Goal: Task Accomplishment & Management: Manage account settings

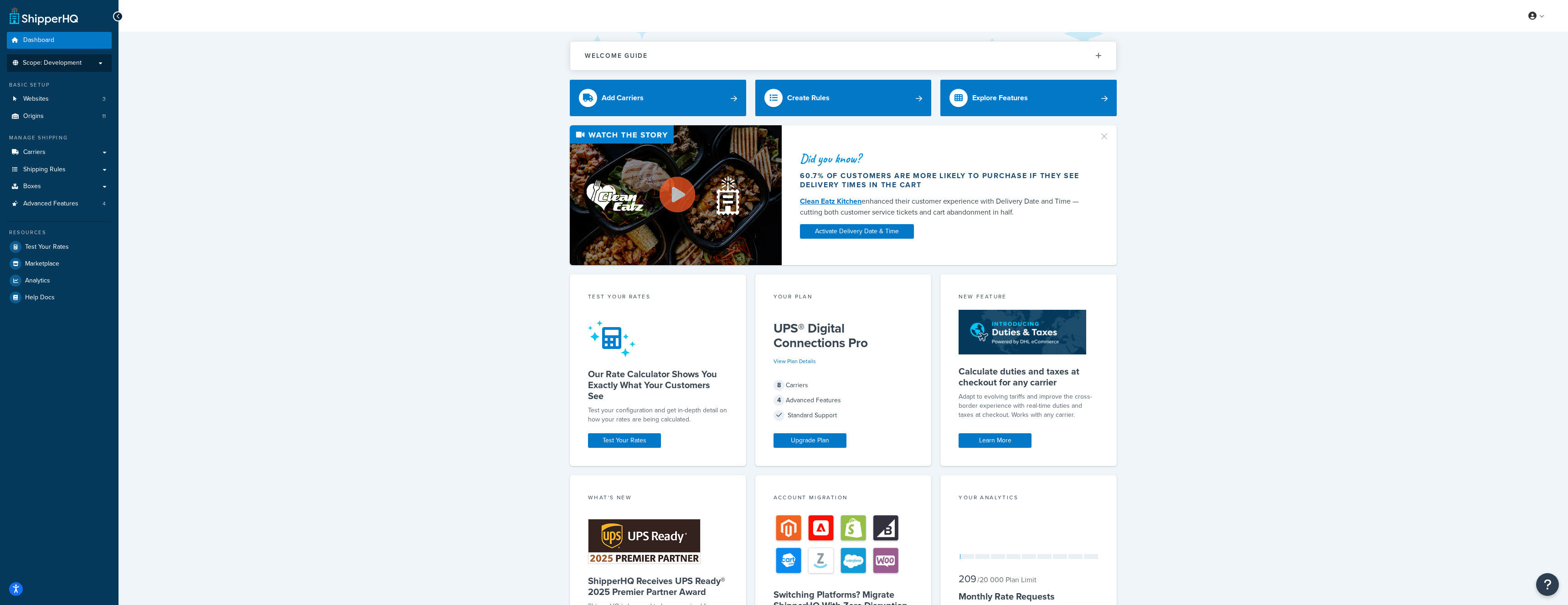
click at [51, 65] on span "Scope: Development" at bounding box center [52, 63] width 59 height 8
click at [62, 60] on span "Scope: Development" at bounding box center [52, 63] width 59 height 8
click at [68, 61] on span "Scope: Development" at bounding box center [52, 63] width 59 height 8
click at [90, 62] on p "Scope: Development" at bounding box center [59, 65] width 97 height 12
click at [102, 62] on p "Scope: Development" at bounding box center [59, 63] width 97 height 8
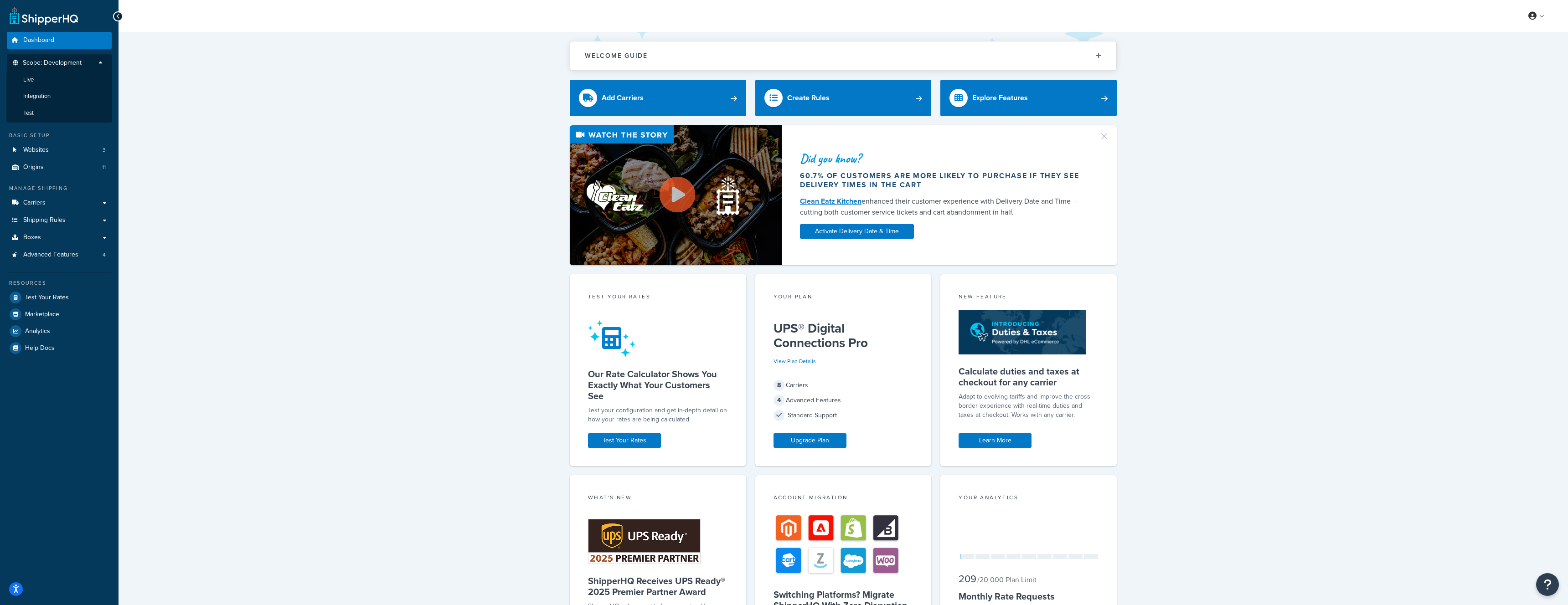
click at [102, 62] on p "Scope: Development" at bounding box center [59, 65] width 97 height 12
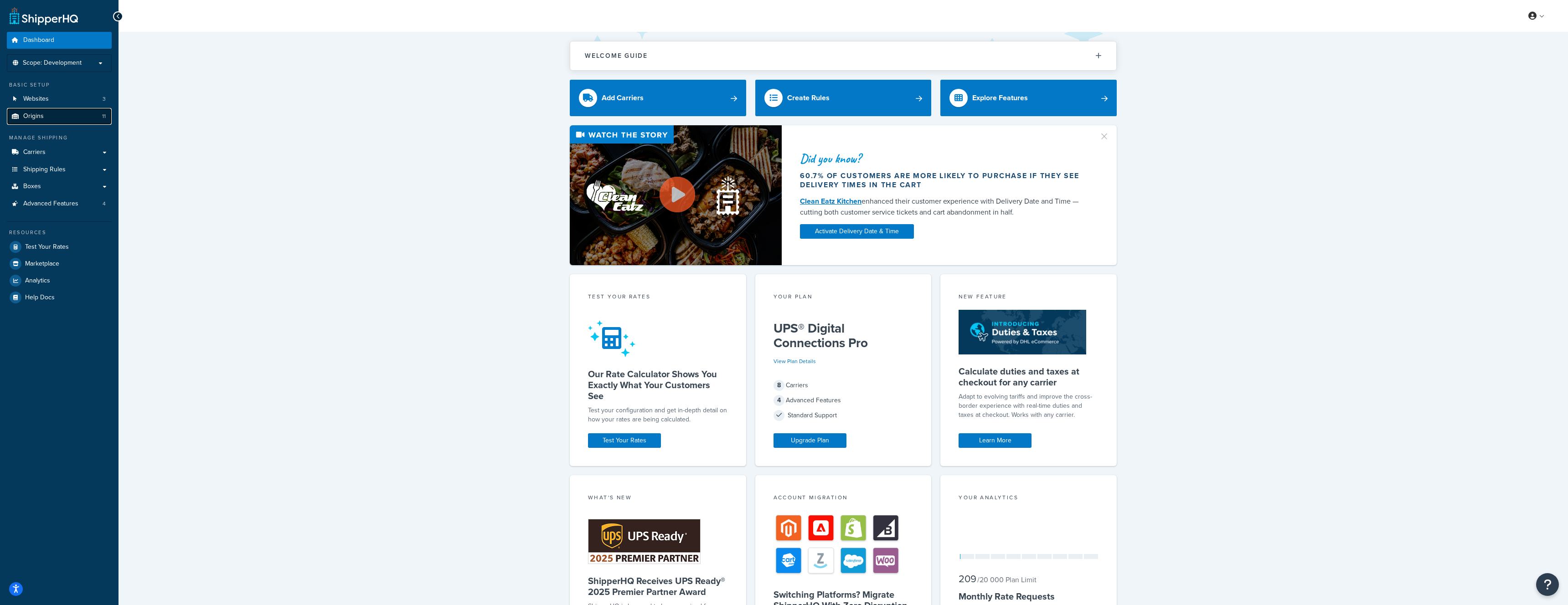
click at [58, 118] on link "Origins 11" at bounding box center [59, 116] width 105 height 17
click at [59, 100] on link "Websites 3" at bounding box center [59, 99] width 105 height 17
click at [70, 149] on link "Carriers" at bounding box center [59, 153] width 105 height 17
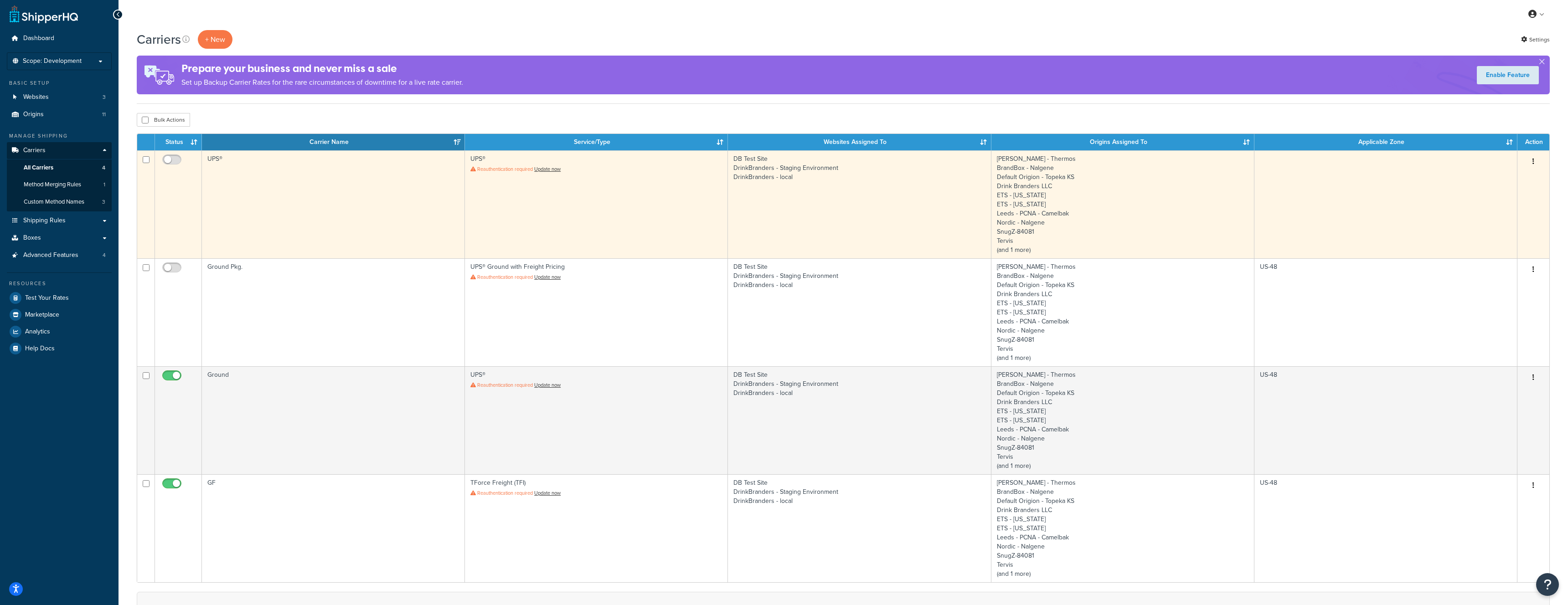
scroll to position [1, 0]
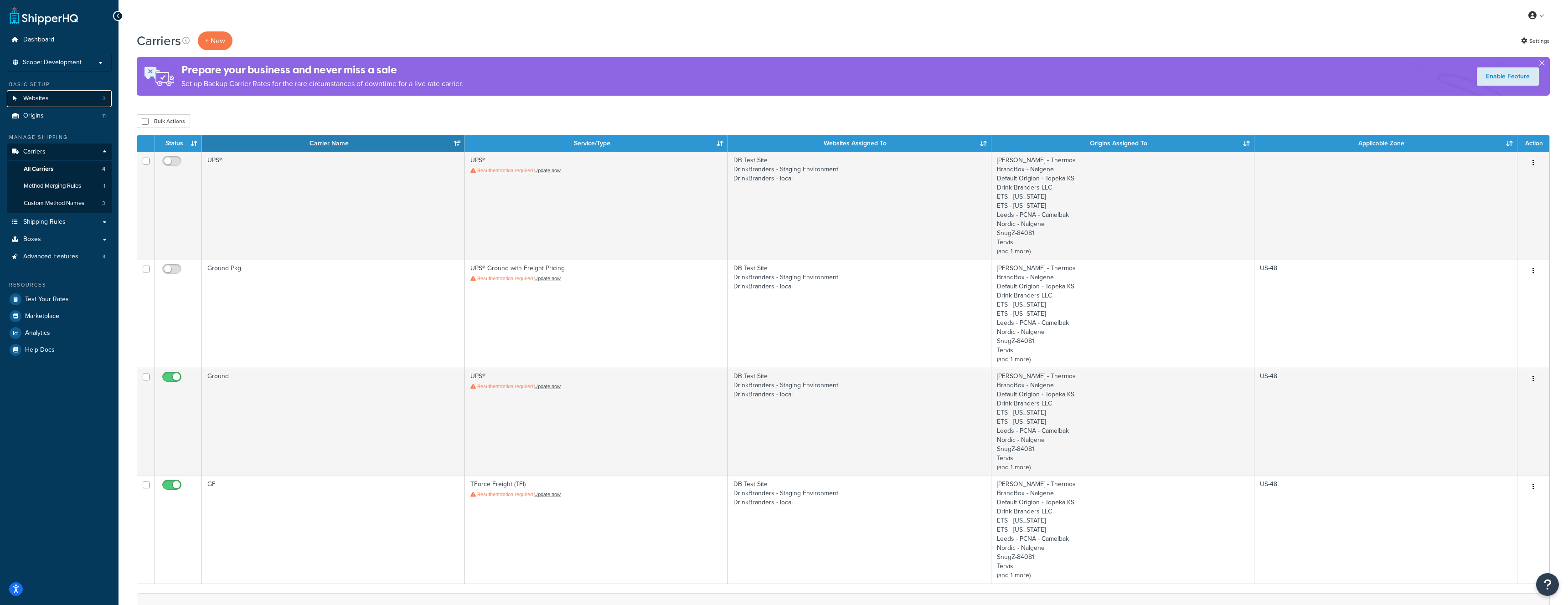
click at [59, 100] on link "Websites 3" at bounding box center [59, 99] width 105 height 17
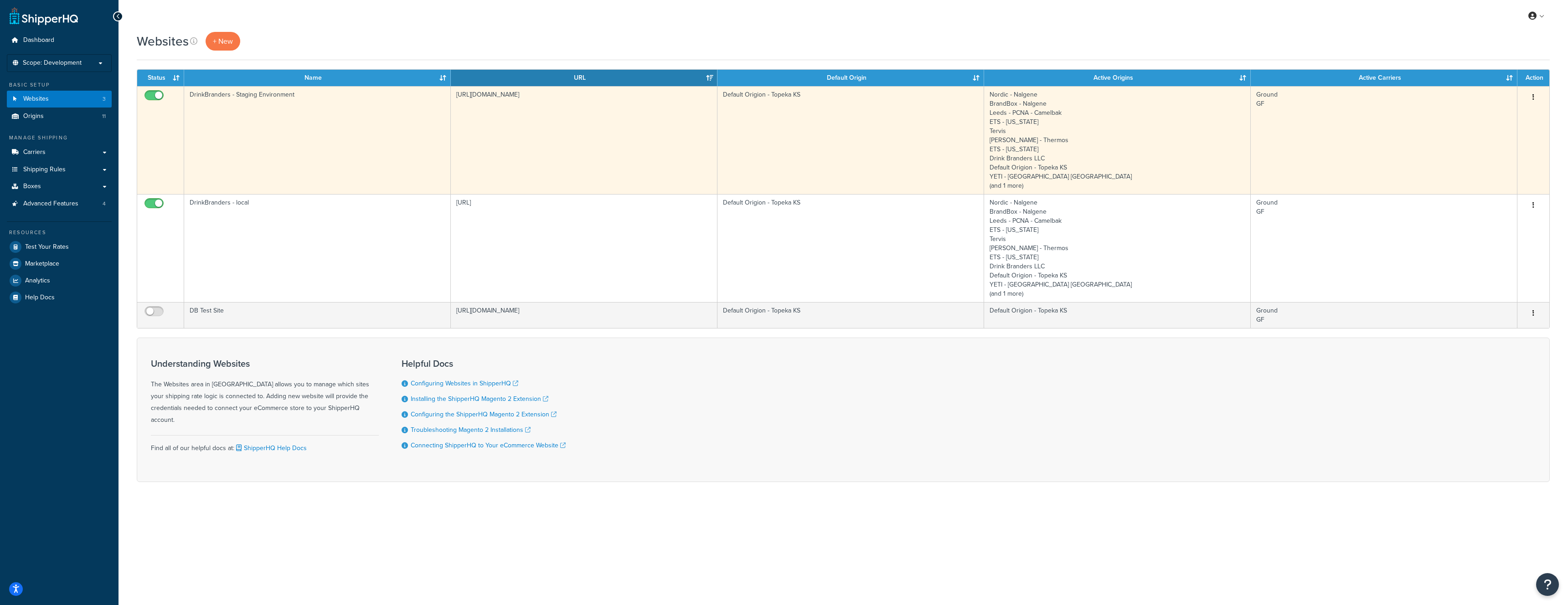
click at [1535, 96] on button "button" at bounding box center [1533, 97] width 13 height 15
click at [1300, 127] on td "Ground GF" at bounding box center [1384, 140] width 267 height 108
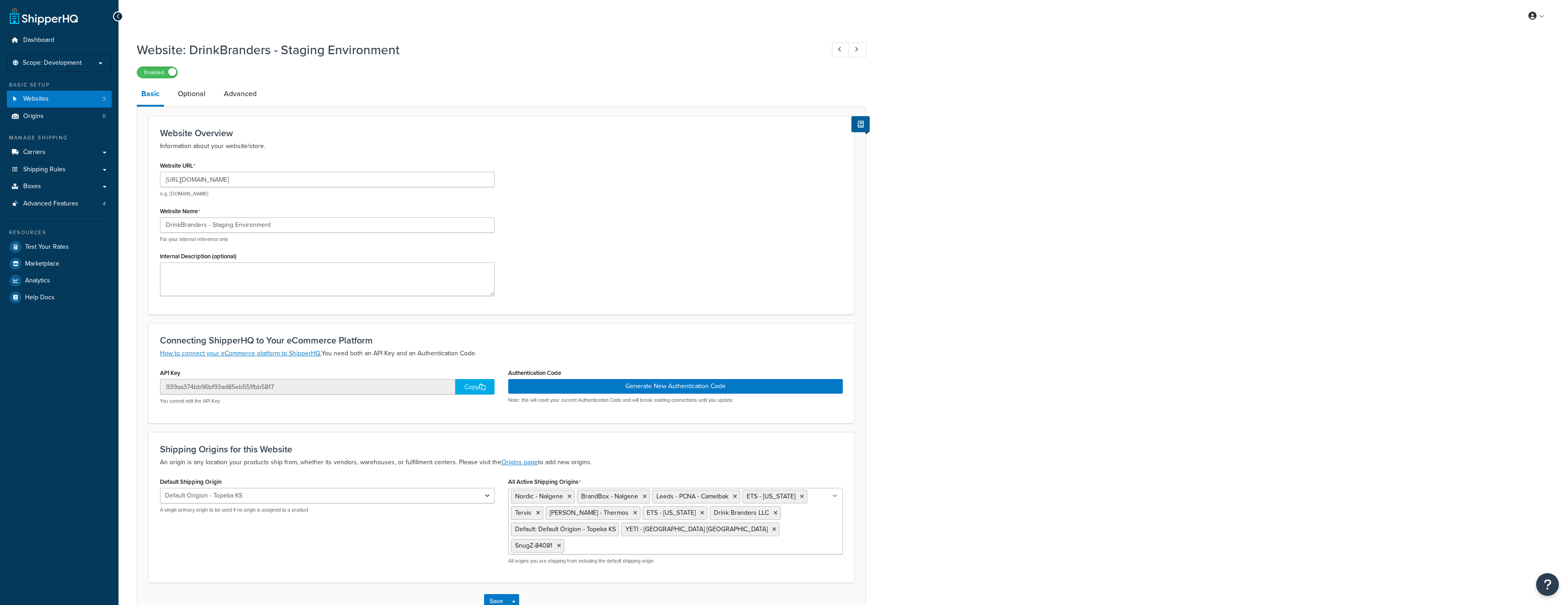
select select "56300"
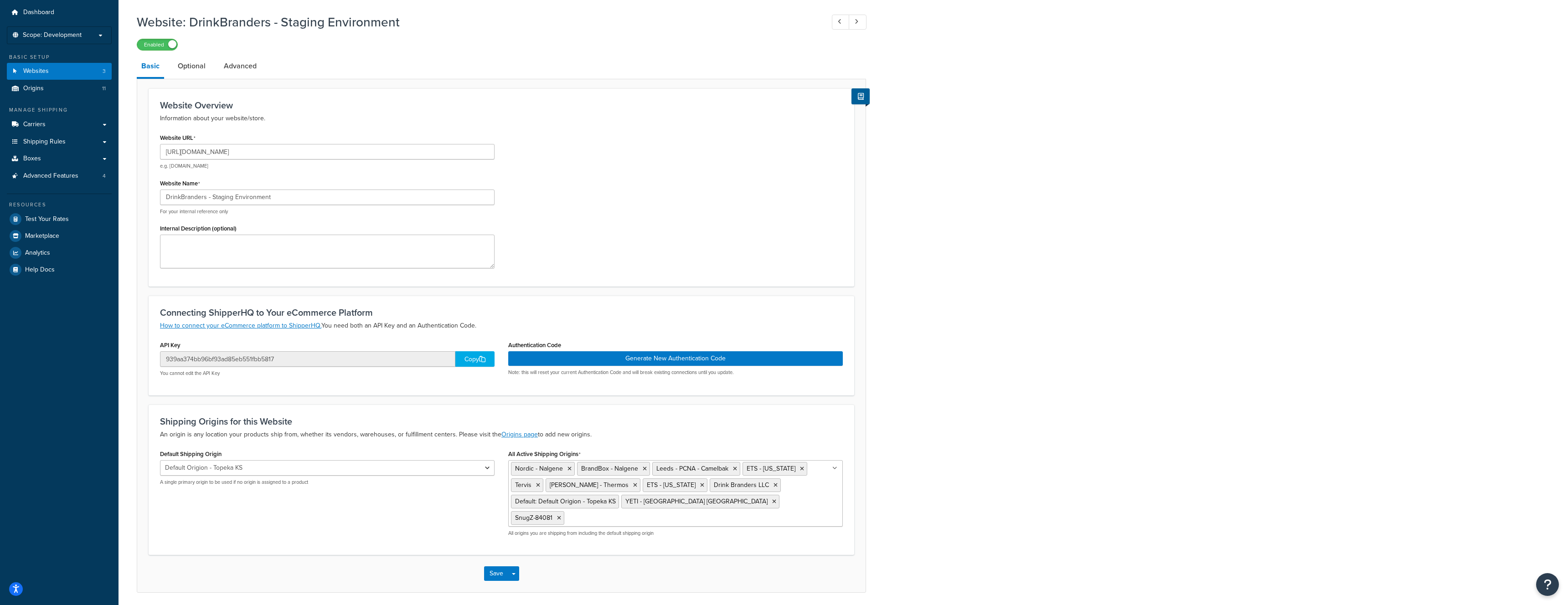
scroll to position [27, 0]
click at [475, 362] on div "Copy" at bounding box center [475, 359] width 39 height 15
click at [639, 359] on button "Generate New Authentication Code" at bounding box center [676, 359] width 335 height 15
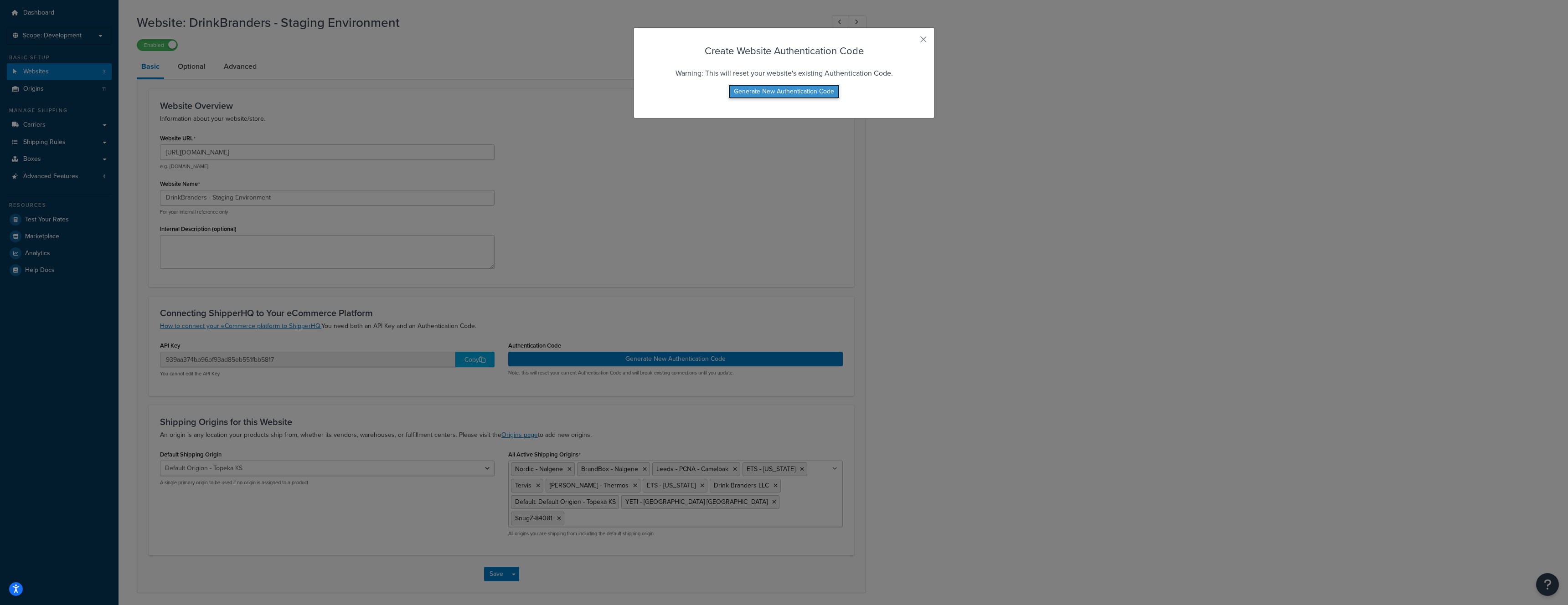
click at [771, 92] on button "Generate New Authentication Code" at bounding box center [784, 92] width 111 height 15
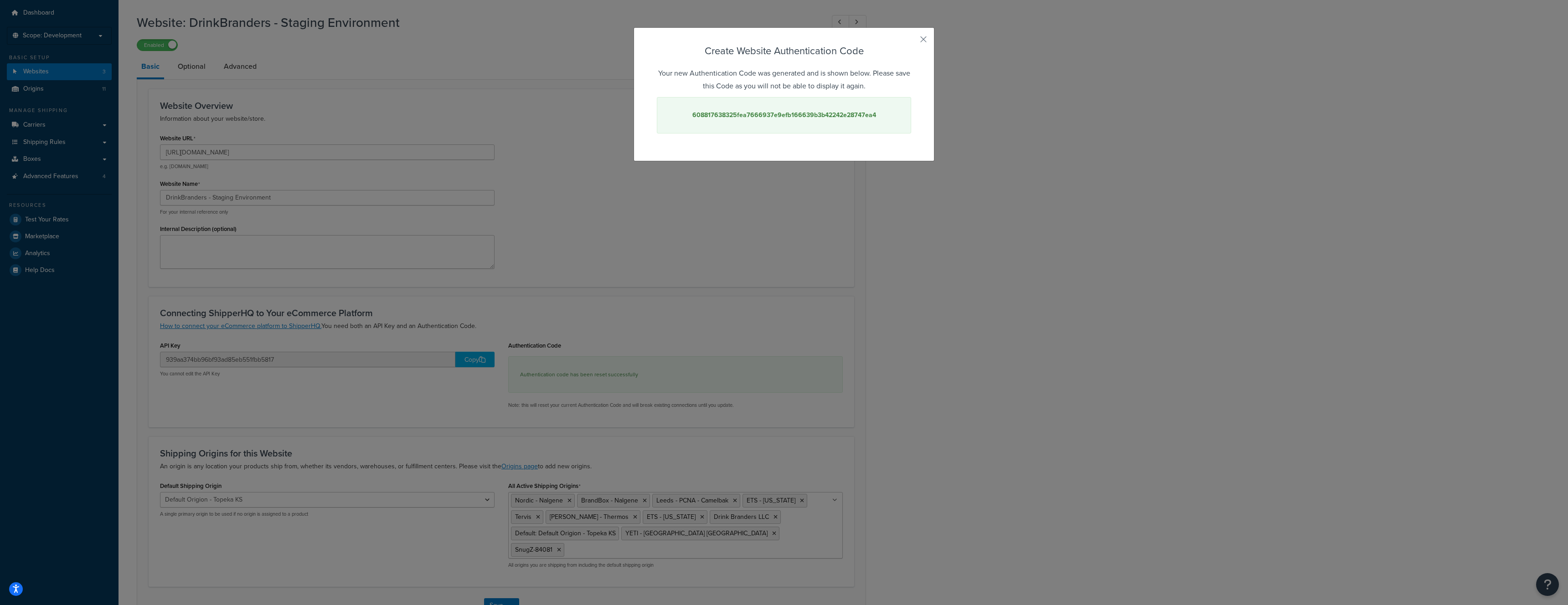
click at [771, 114] on strong "608817638325fea7666937e9efb166639b3b42242e28747ea4" at bounding box center [784, 115] width 184 height 10
copy strong "608817638325fea7666937e9efb166639b3b42242e28747ea4"
click at [911, 41] on button "button" at bounding box center [910, 43] width 2 height 2
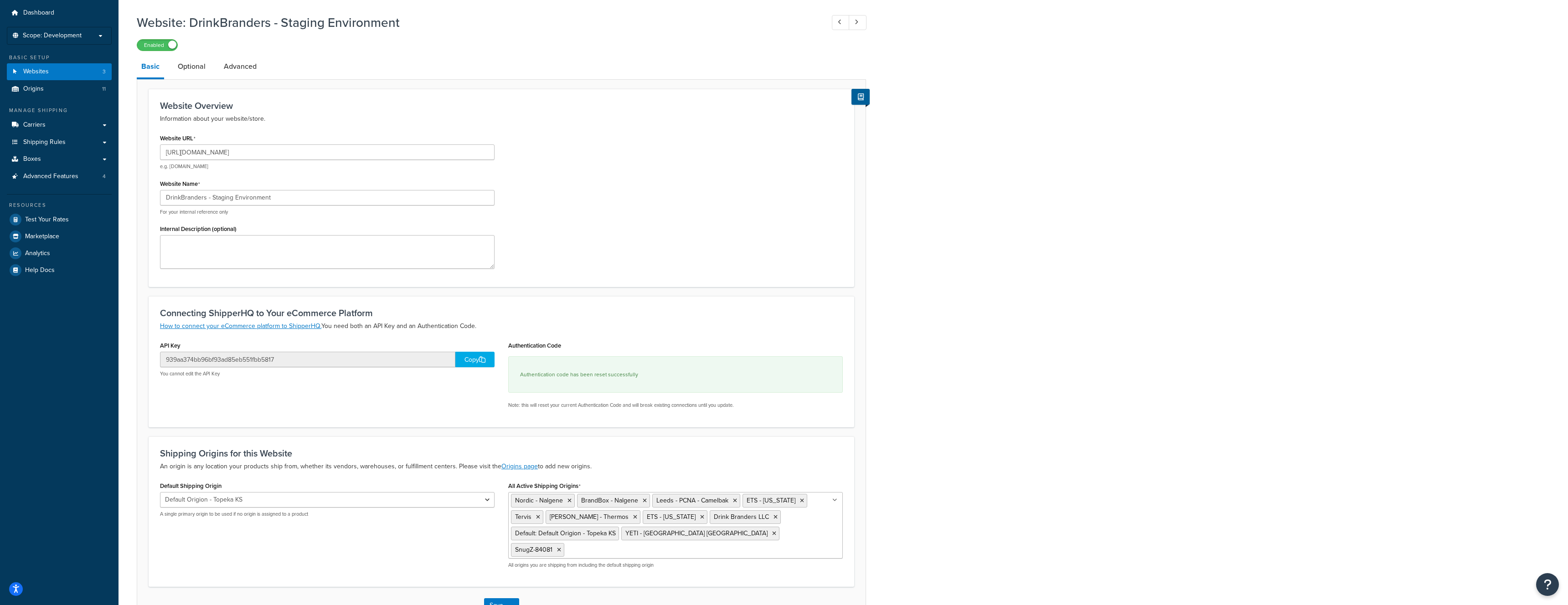
click at [466, 358] on div "Copy" at bounding box center [475, 359] width 39 height 15
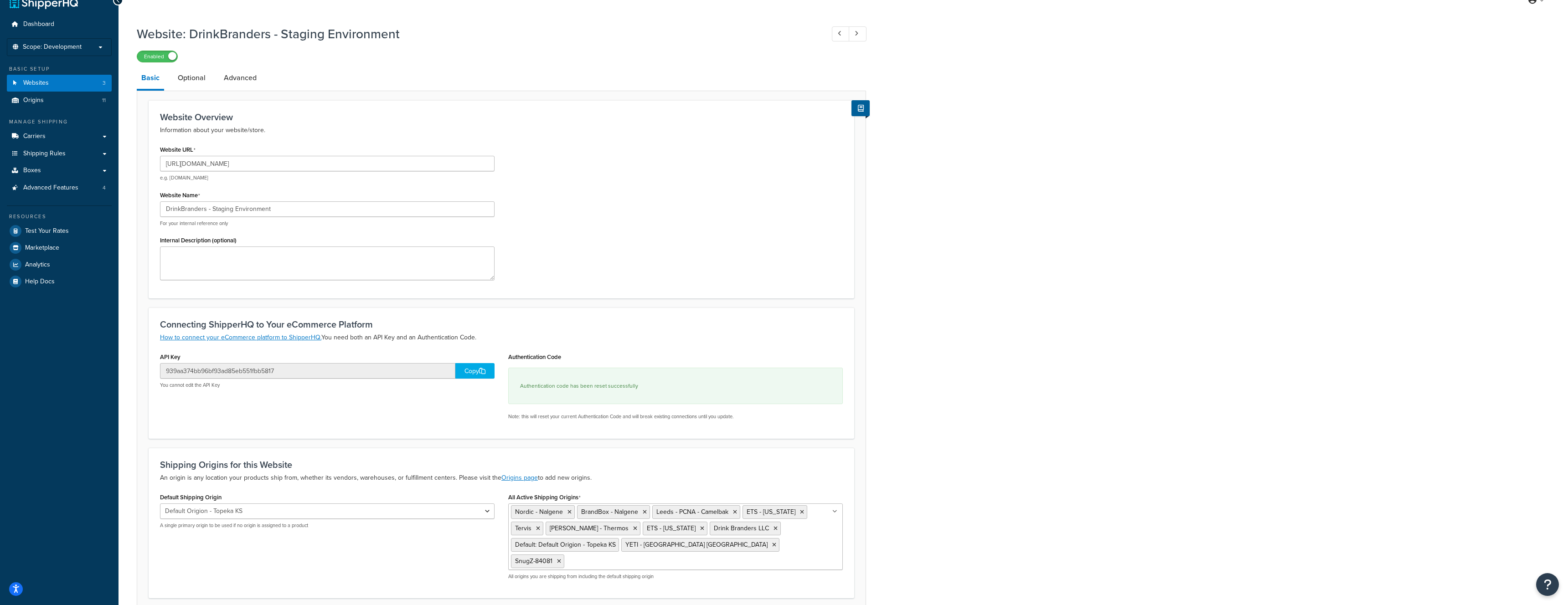
scroll to position [15, 0]
click at [65, 47] on span "Scope: Development" at bounding box center [52, 48] width 59 height 8
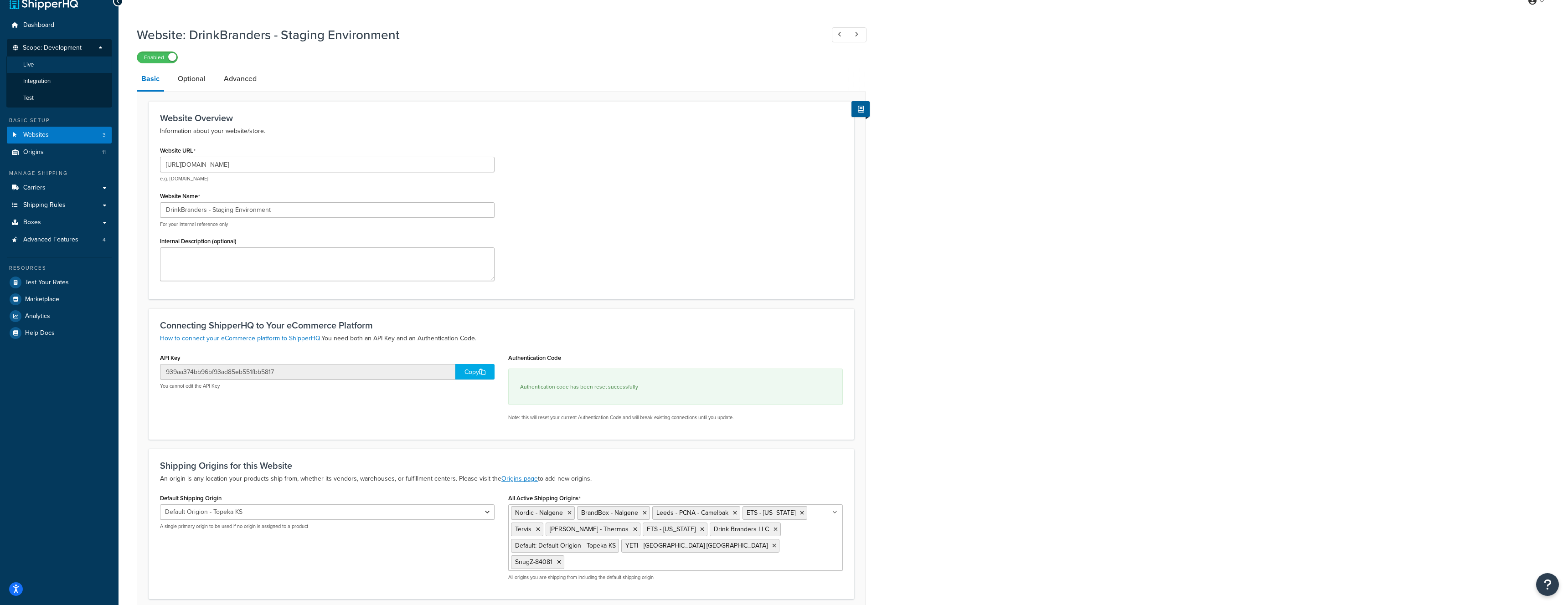
click at [63, 61] on li "Live" at bounding box center [59, 65] width 106 height 17
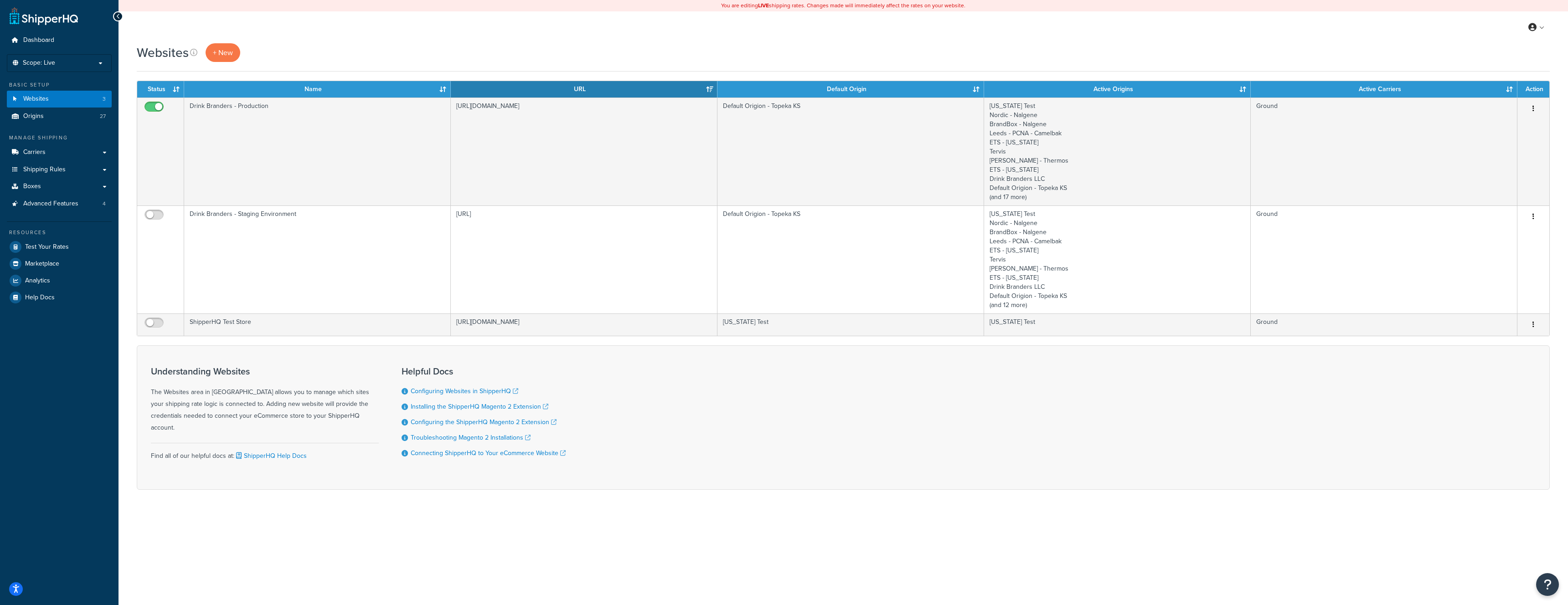
click at [59, 52] on ul "Dashboard Scope: Live Development Integration Test Basic Setup Websites 3 Origi…" at bounding box center [59, 169] width 105 height 274
click at [59, 63] on p "Scope: Live" at bounding box center [59, 63] width 97 height 8
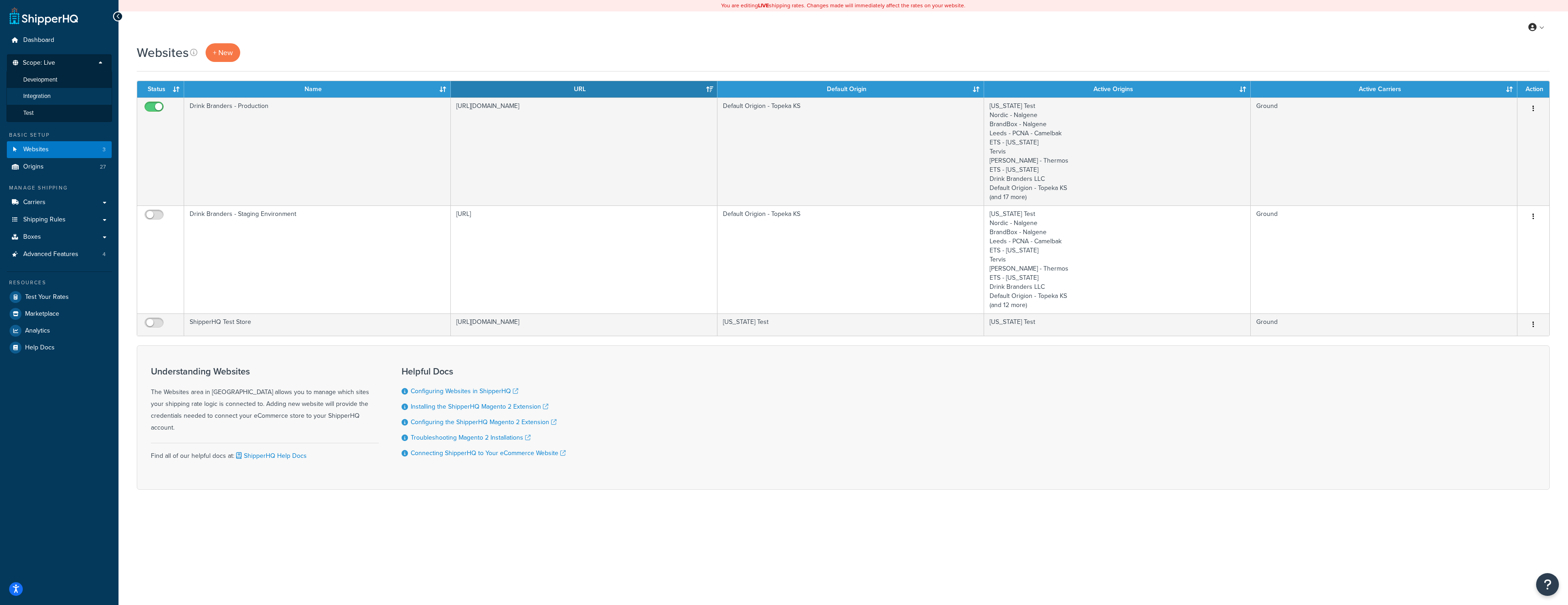
click at [57, 92] on li "Integration" at bounding box center [59, 97] width 106 height 17
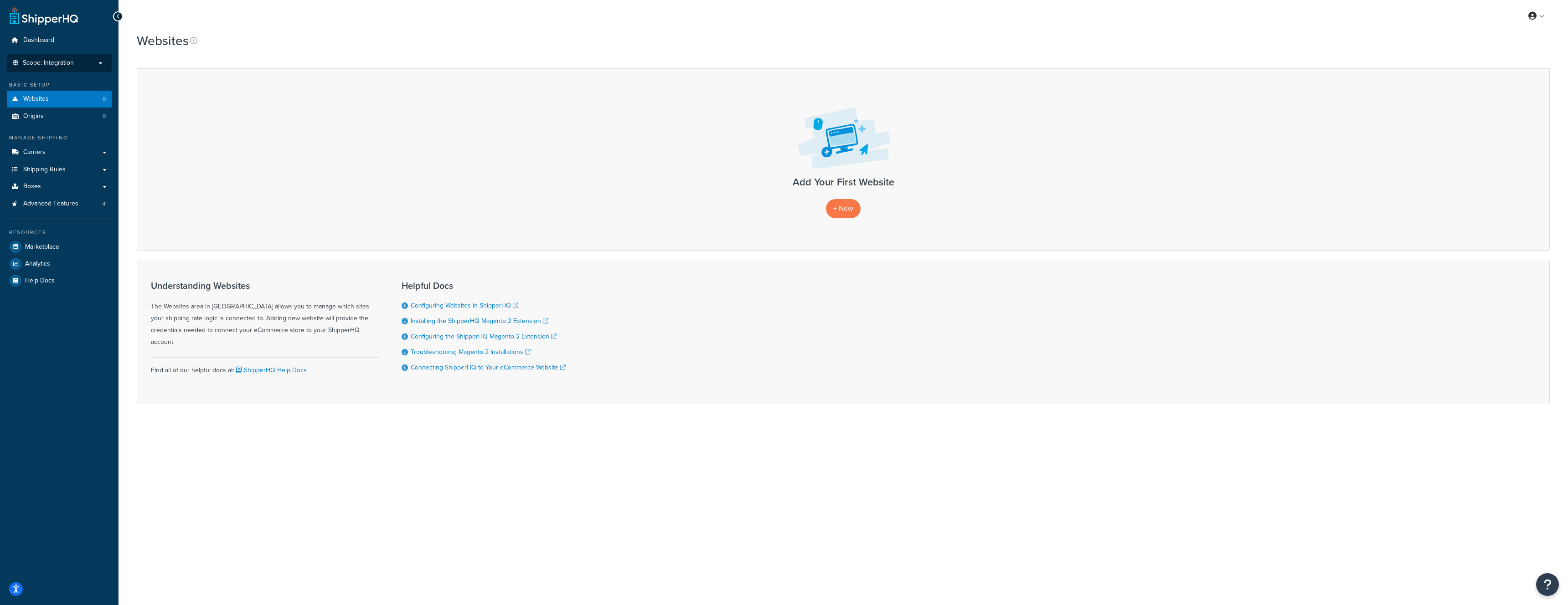
click at [72, 57] on li "Scope: Integration Live Development Test" at bounding box center [59, 63] width 105 height 18
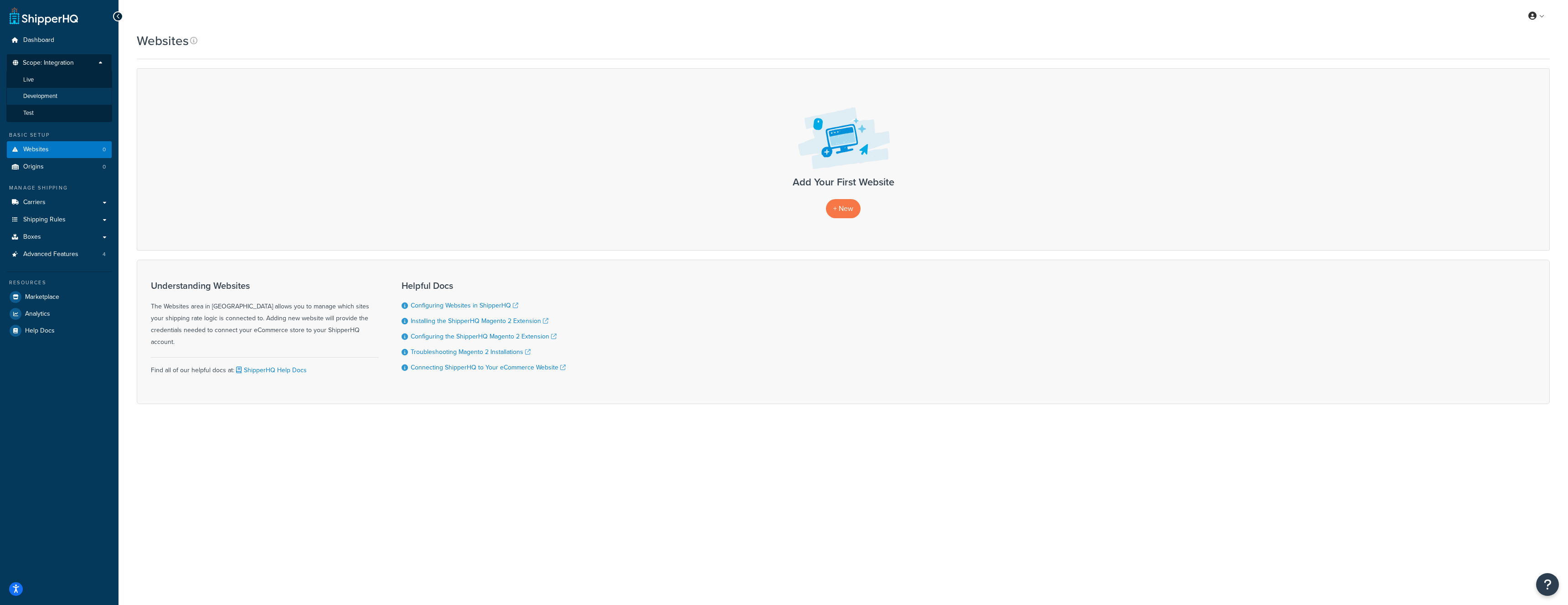
click at [65, 96] on li "Development" at bounding box center [59, 97] width 106 height 17
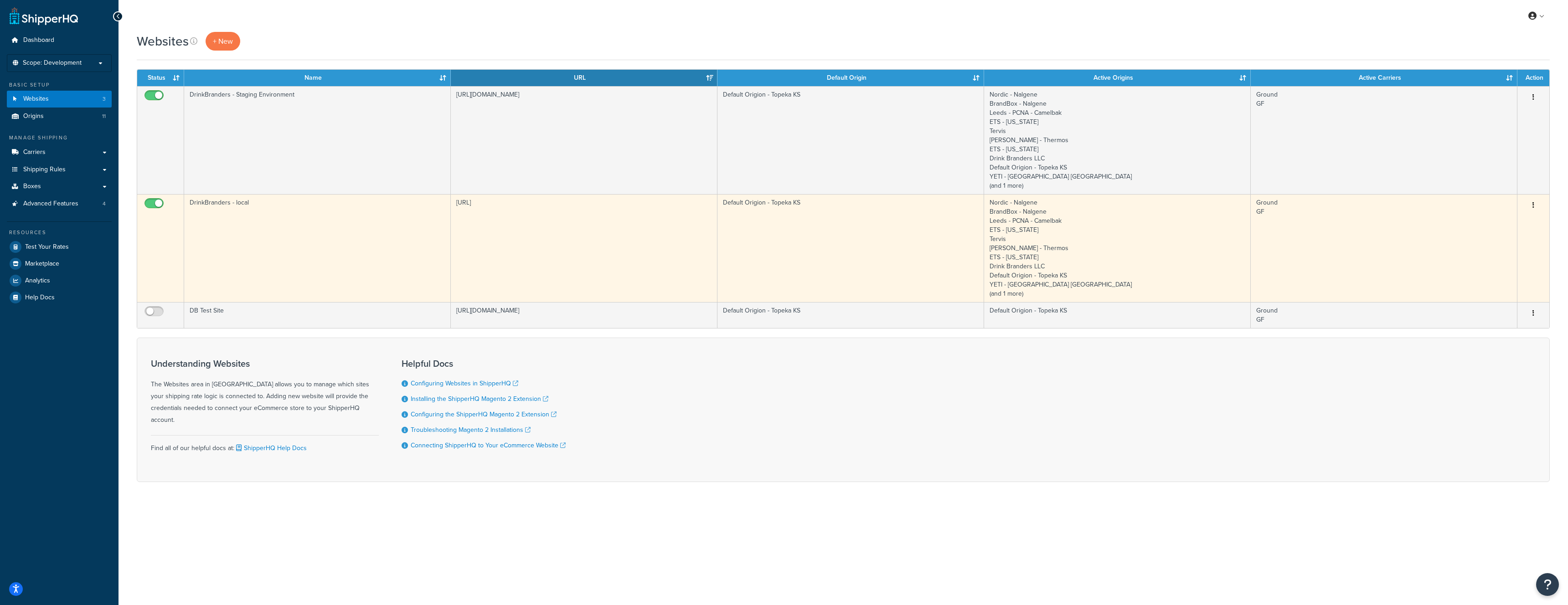
click at [1532, 202] on button "button" at bounding box center [1533, 206] width 13 height 15
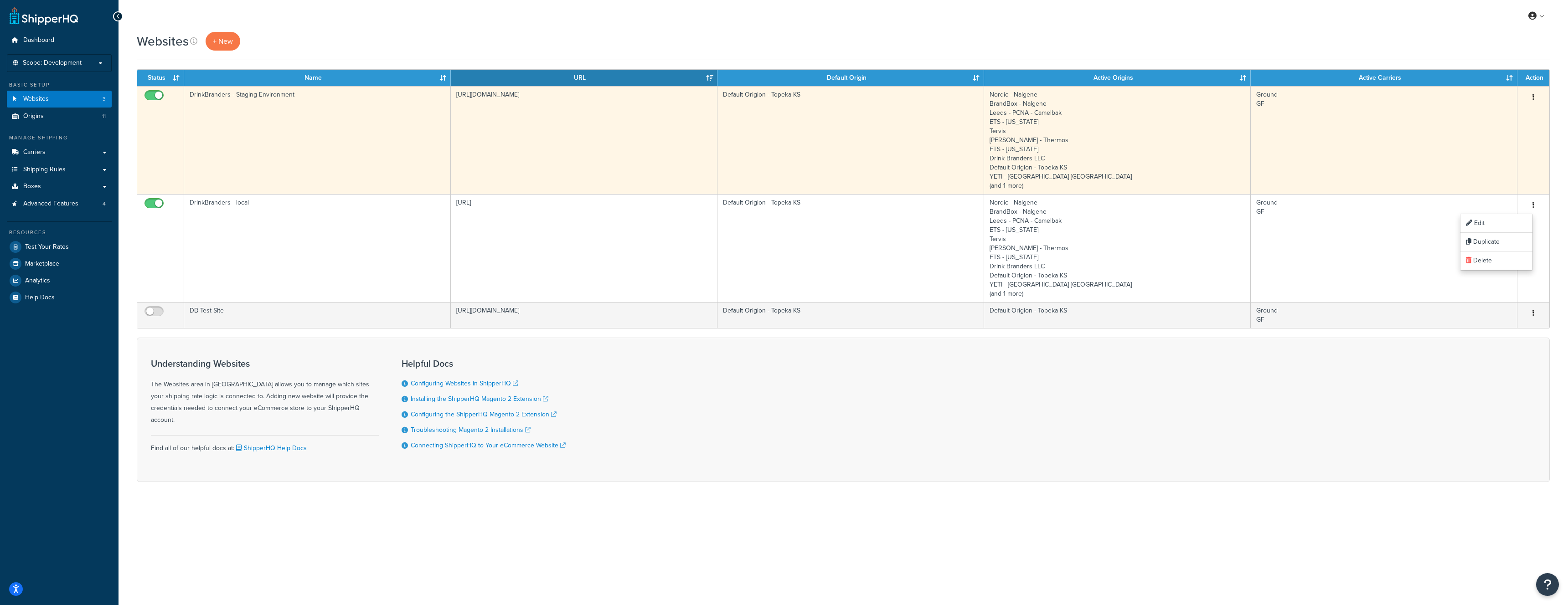
click at [1508, 170] on td "Ground GF" at bounding box center [1384, 140] width 267 height 108
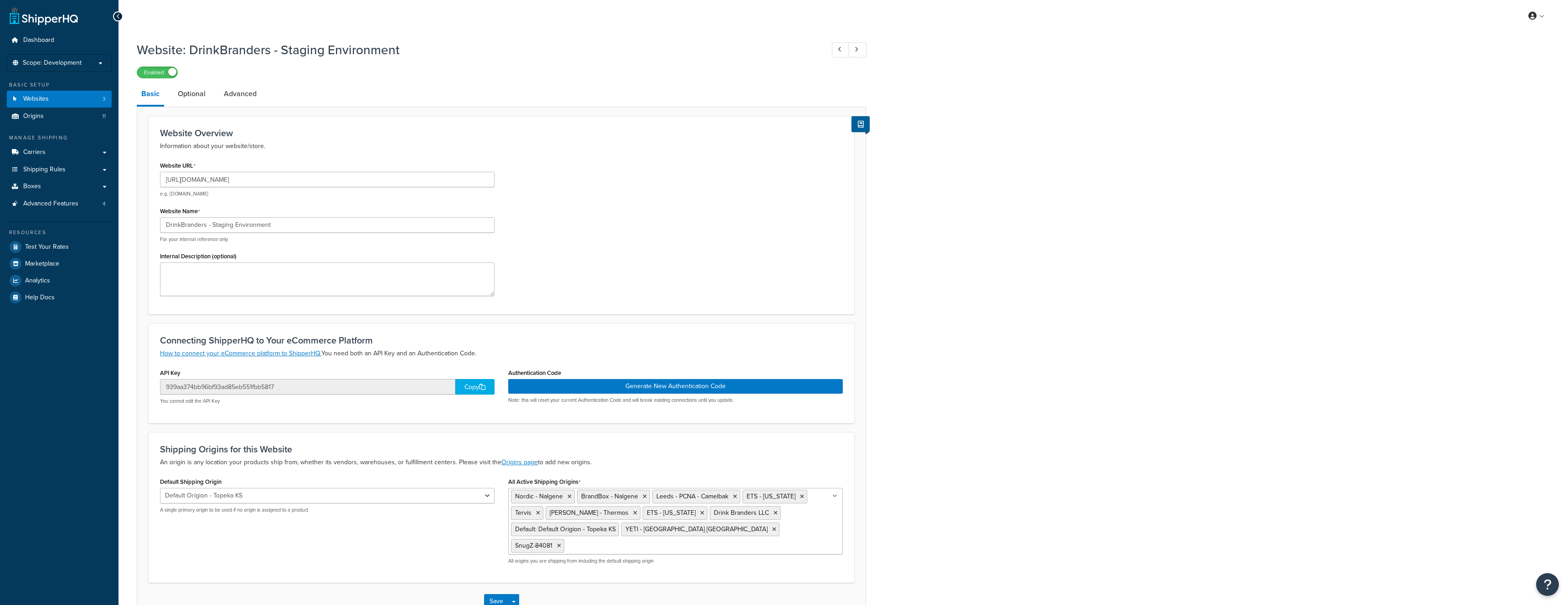
select select "56300"
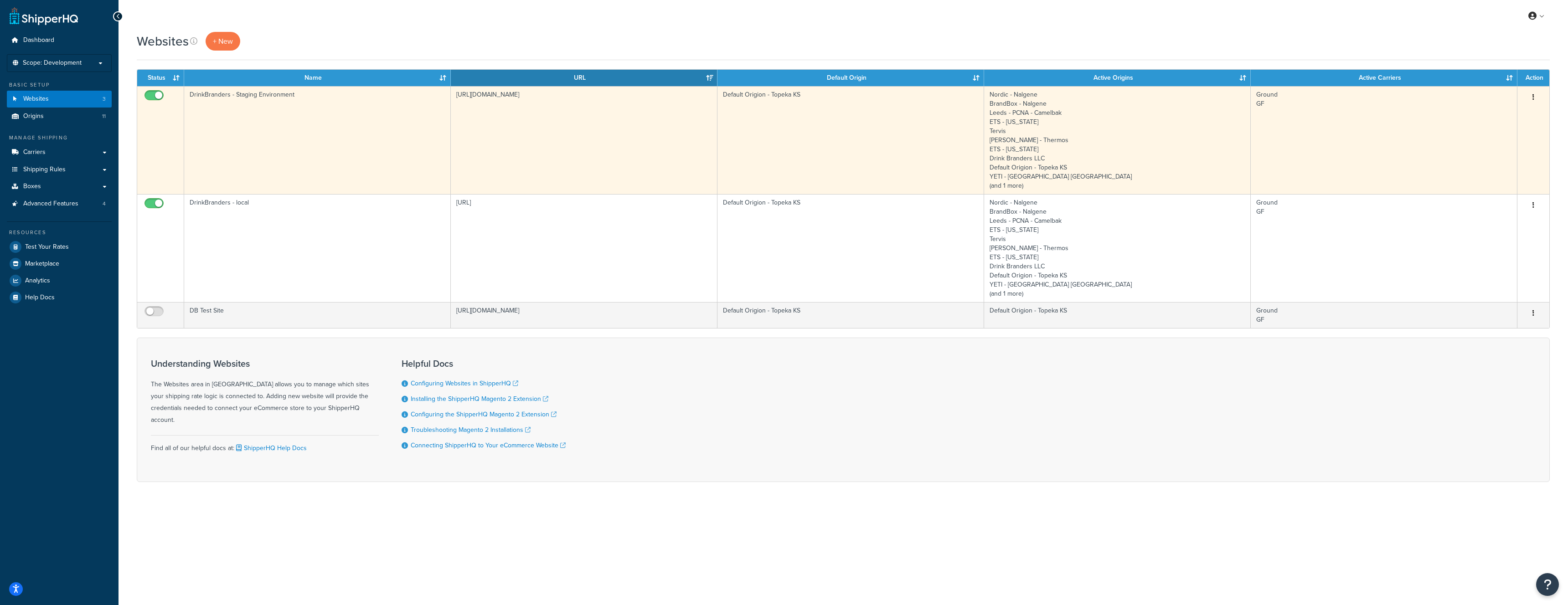
click at [1533, 96] on icon "button" at bounding box center [1533, 97] width 2 height 6
click at [1508, 130] on link "Duplicate" at bounding box center [1496, 134] width 72 height 19
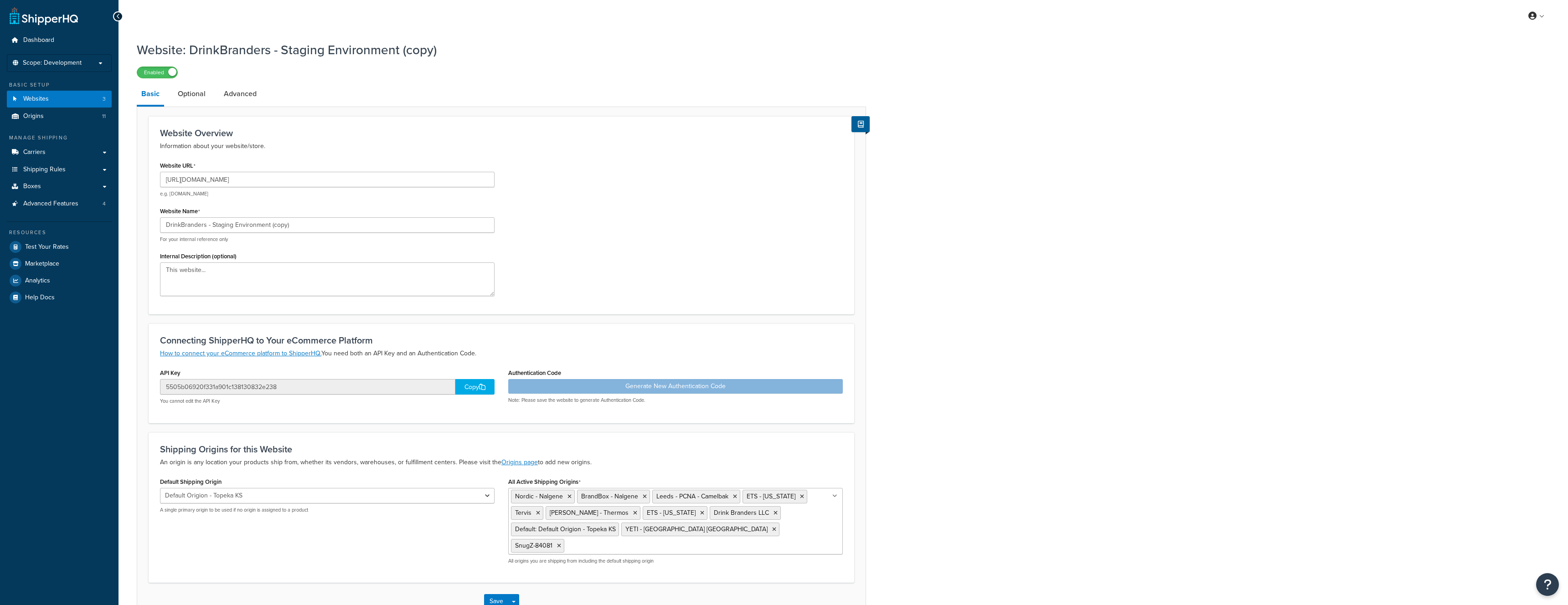
select select "56300"
click at [362, 184] on input "[URL][DOMAIN_NAME]" at bounding box center [327, 179] width 335 height 15
paste input "[DOMAIN_NAME][URL]"
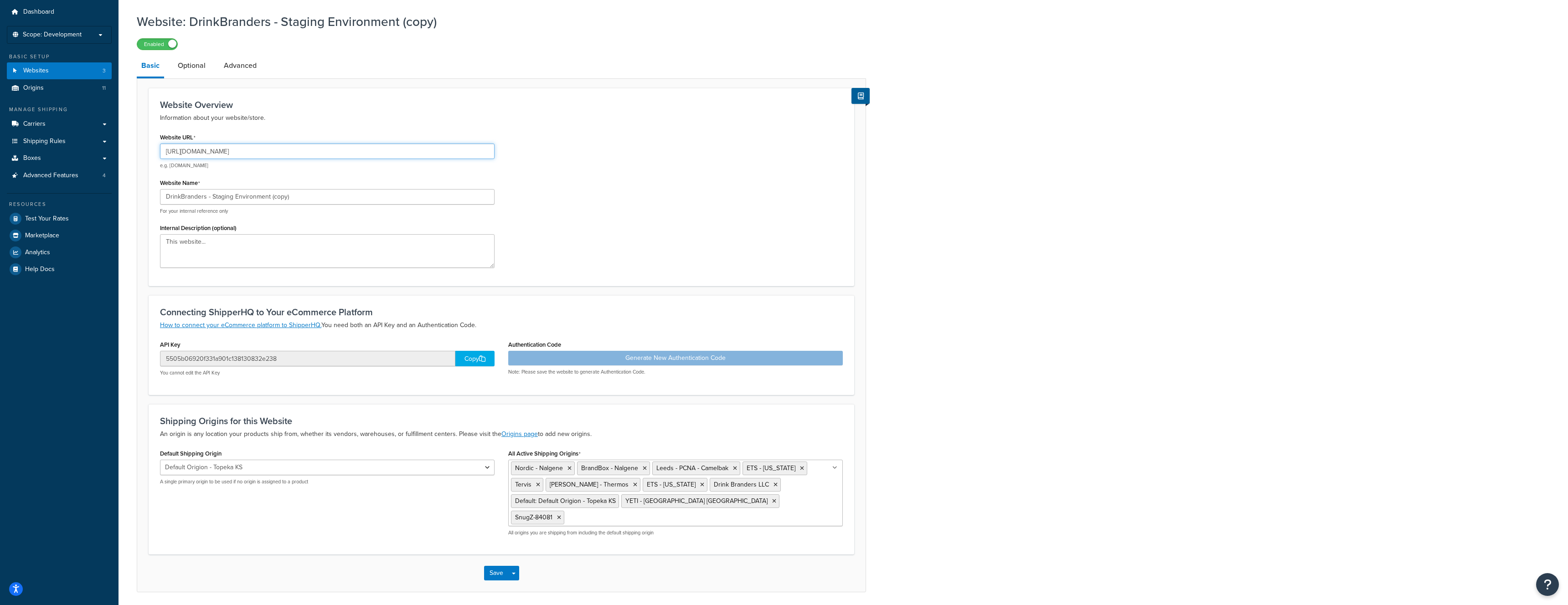
scroll to position [44, 0]
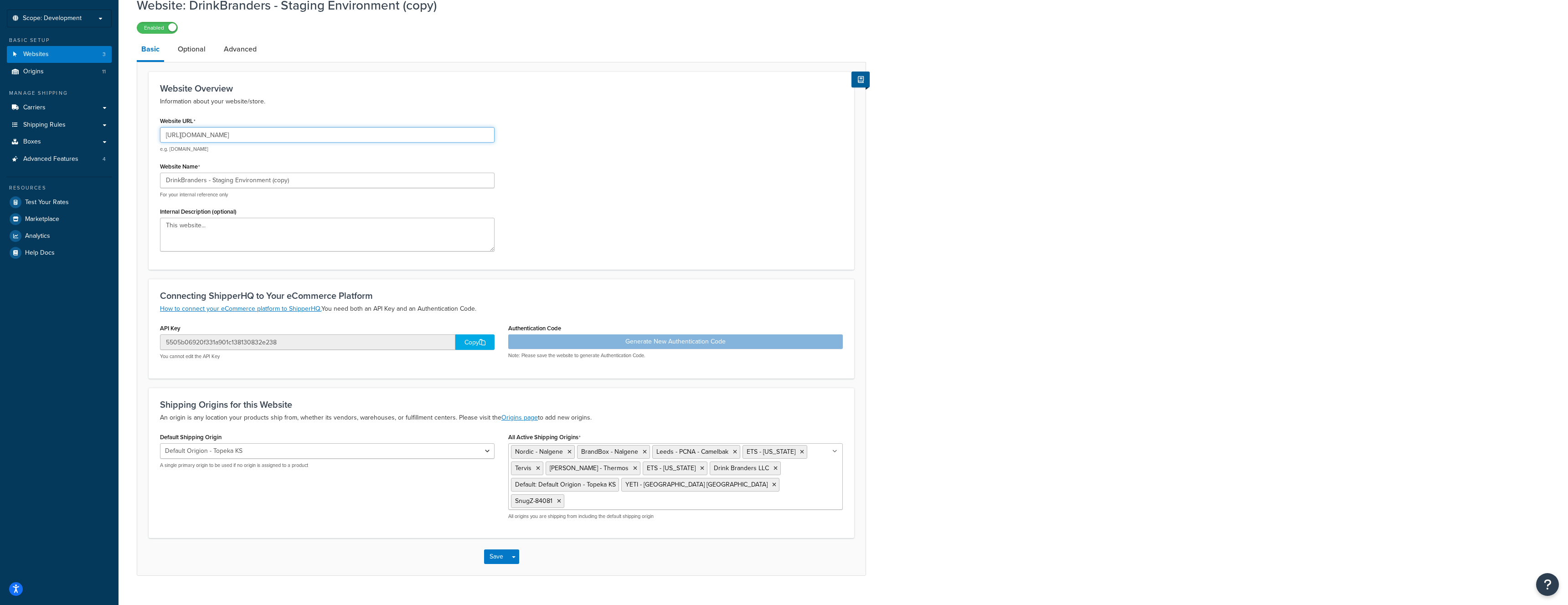
type input "[URL][DOMAIN_NAME]"
click at [478, 341] on div "Copy" at bounding box center [475, 342] width 39 height 15
click at [593, 342] on div "Generate New Authentication Code Note: Please save the website to generate Auth…" at bounding box center [676, 347] width 335 height 24
click at [499, 550] on button "Save" at bounding box center [496, 557] width 24 height 15
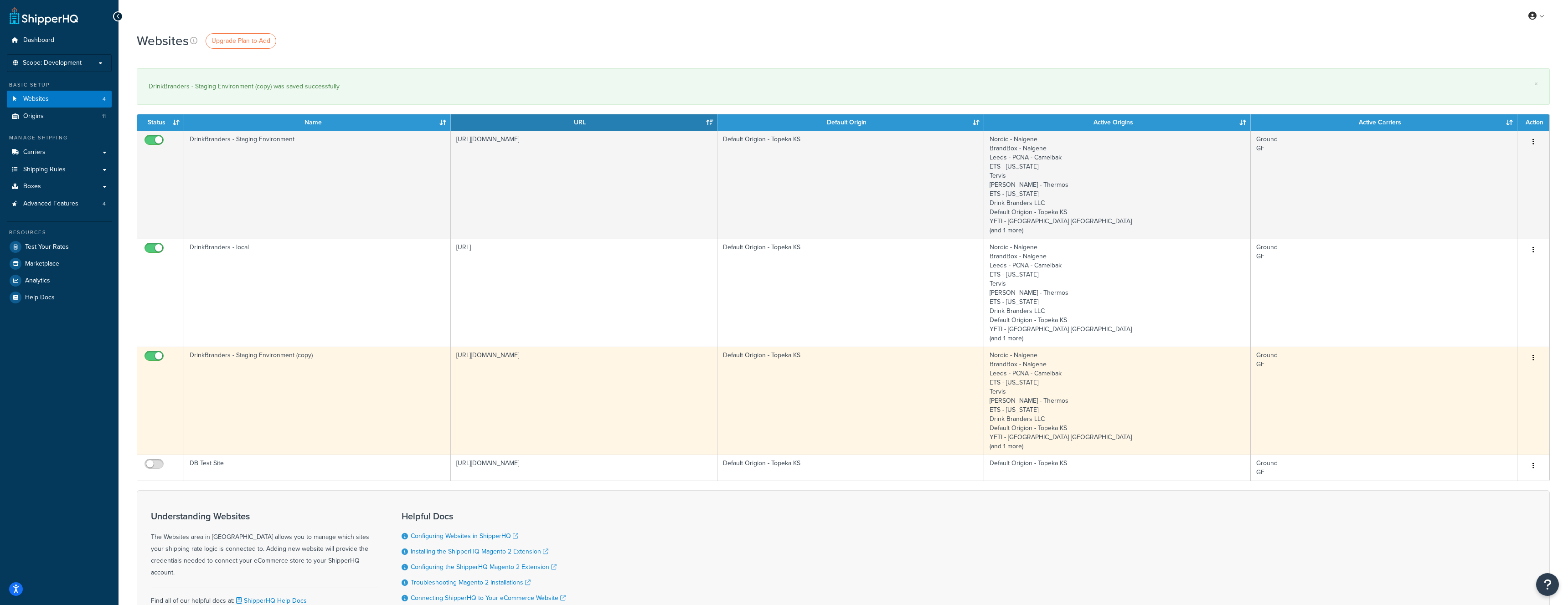
click at [1533, 357] on icon "button" at bounding box center [1533, 358] width 2 height 6
click at [1487, 372] on link "Edit" at bounding box center [1496, 376] width 72 height 19
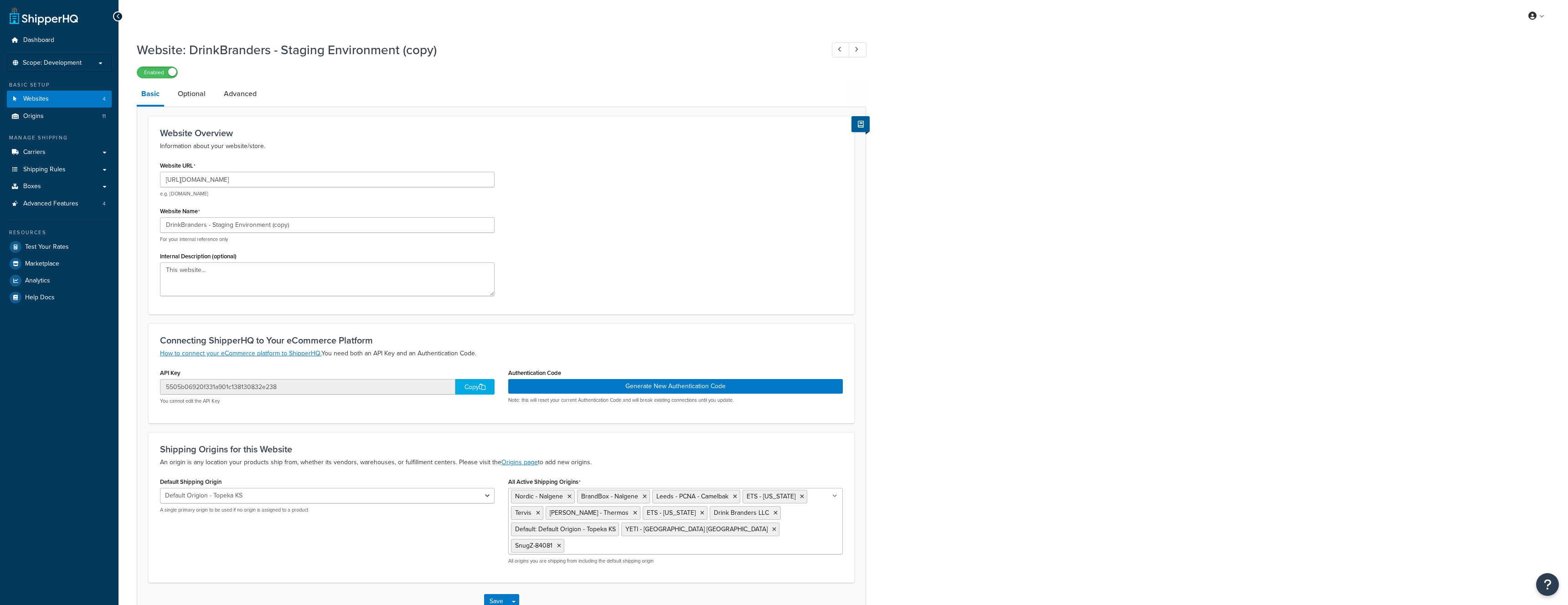
select select "56300"
click at [632, 385] on button "Generate New Authentication Code" at bounding box center [676, 386] width 335 height 15
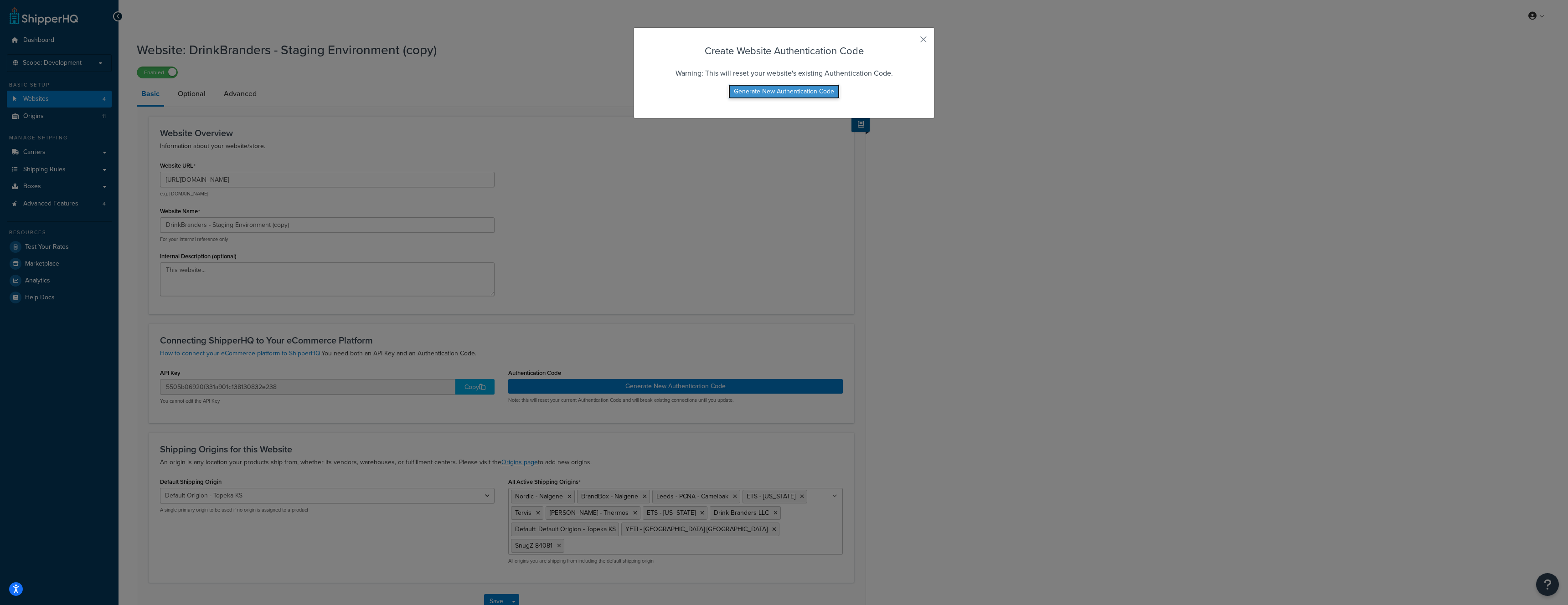
click at [785, 94] on button "Generate New Authentication Code" at bounding box center [784, 92] width 111 height 15
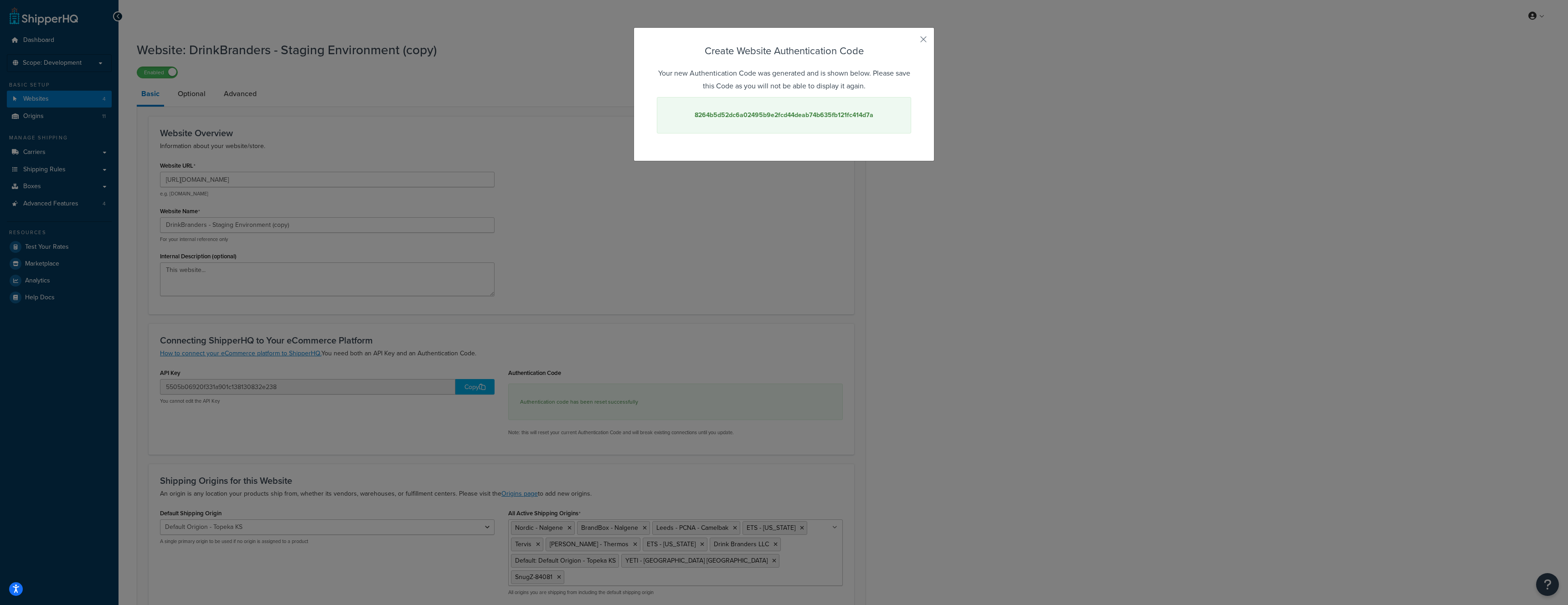
click at [787, 108] on div "8264b5d52dc6a02495b9e2fcd44deab74b635fb121fc414d7a" at bounding box center [784, 116] width 254 height 37
click at [787, 114] on strong "8264b5d52dc6a02495b9e2fcd44deab74b635fb121fc414d7a" at bounding box center [784, 115] width 179 height 10
copy strong "8264b5d52dc6a02495b9e2fcd44deab74b635fb121fc414d7a"
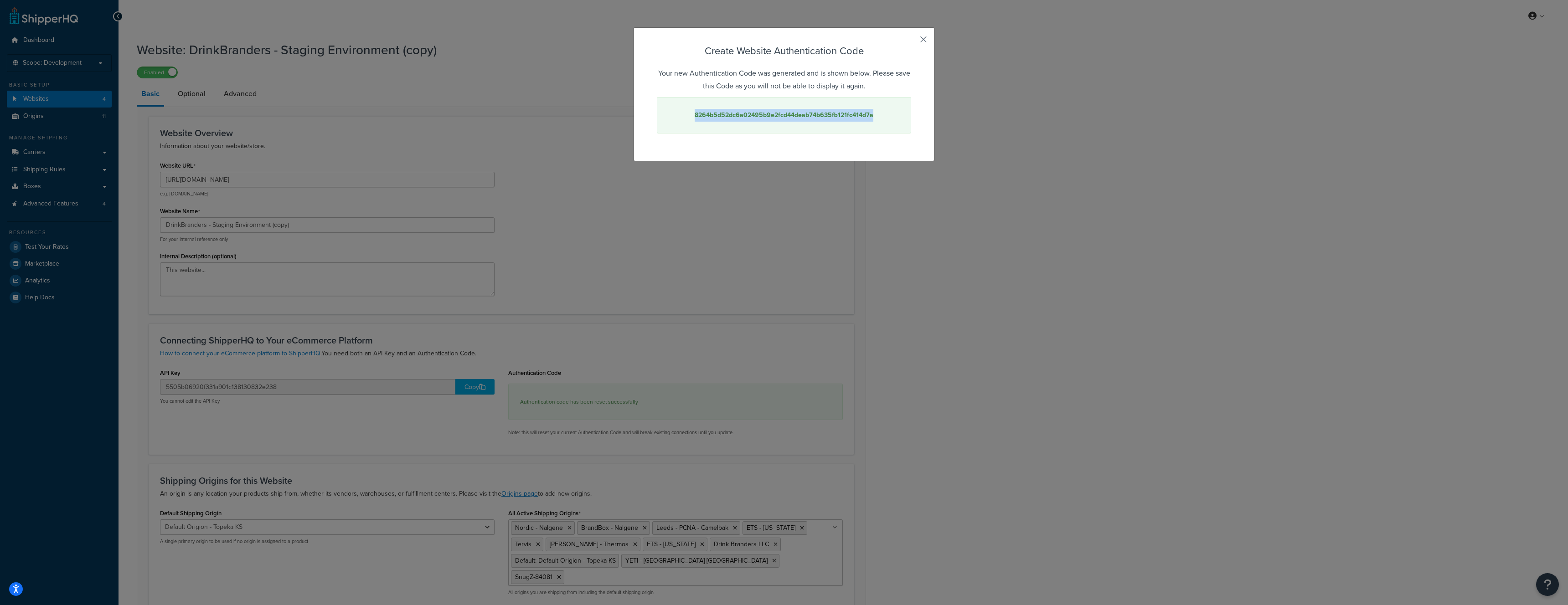
click at [911, 41] on button "button" at bounding box center [910, 43] width 2 height 2
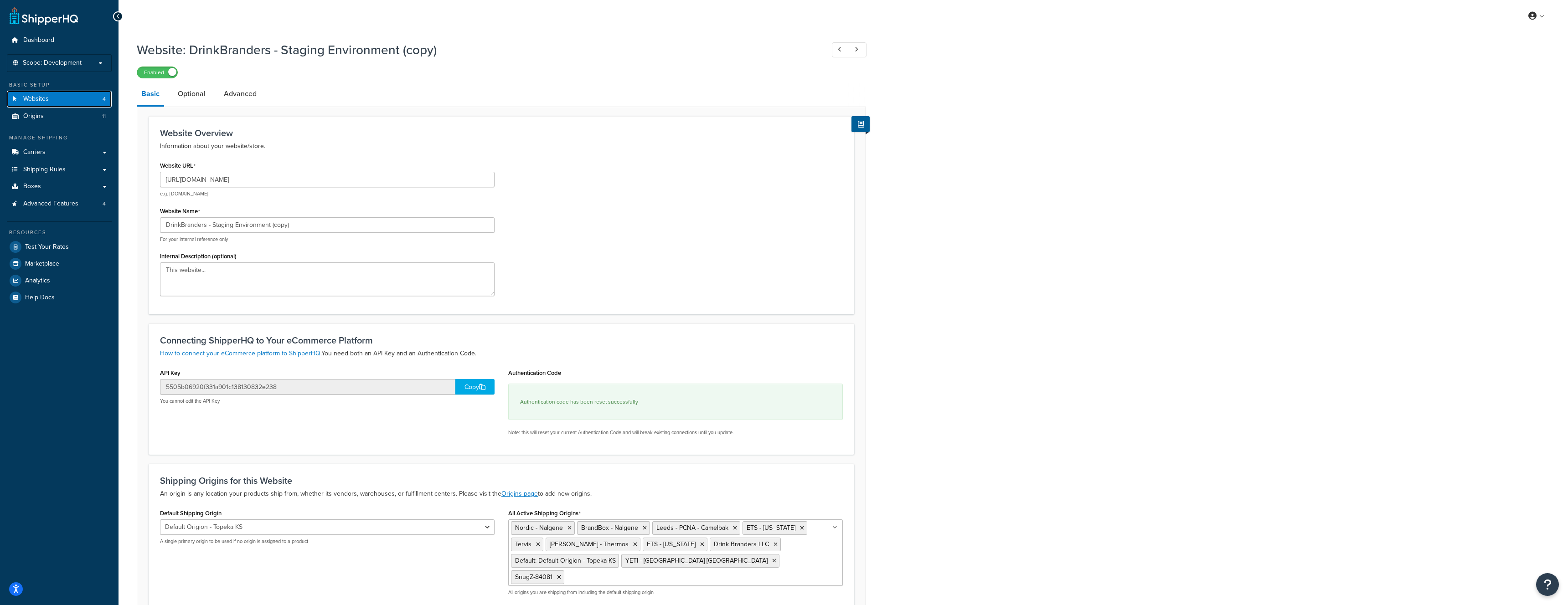
click at [57, 96] on link "Websites 4" at bounding box center [59, 99] width 105 height 17
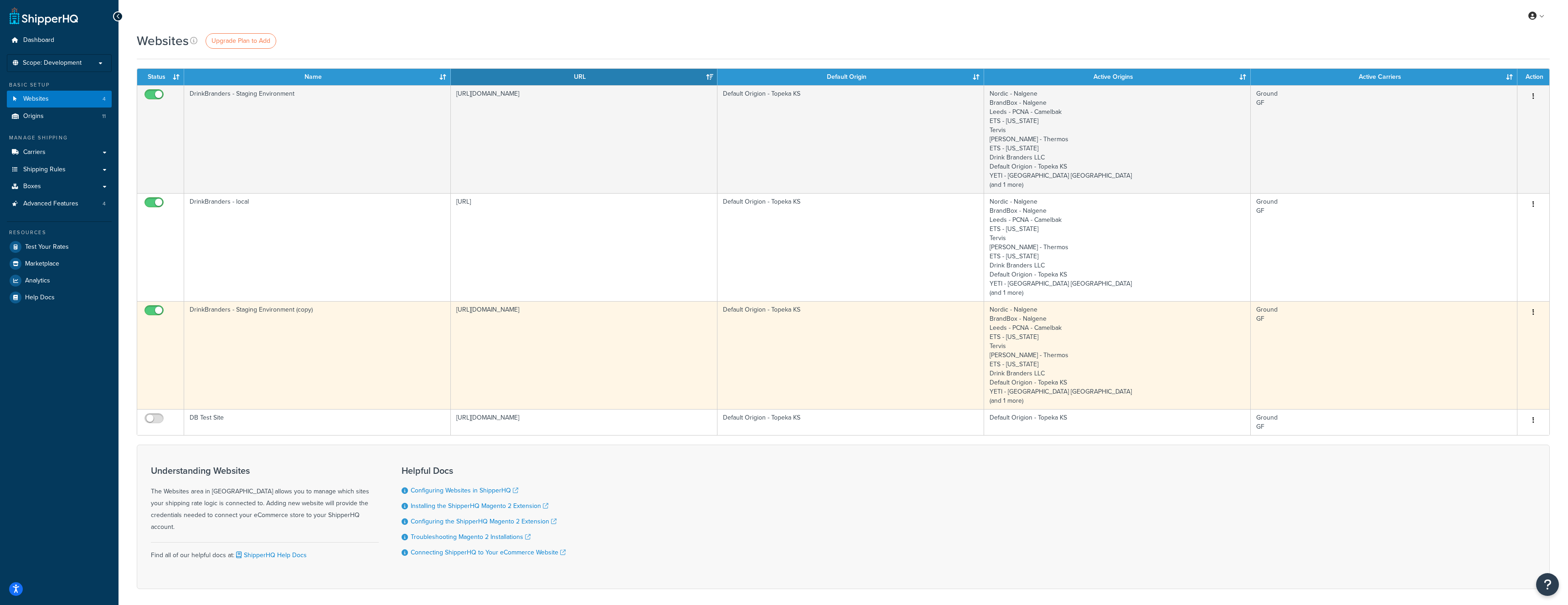
click at [1533, 309] on icon "button" at bounding box center [1533, 312] width 2 height 6
click at [1519, 331] on link "Edit" at bounding box center [1496, 330] width 72 height 19
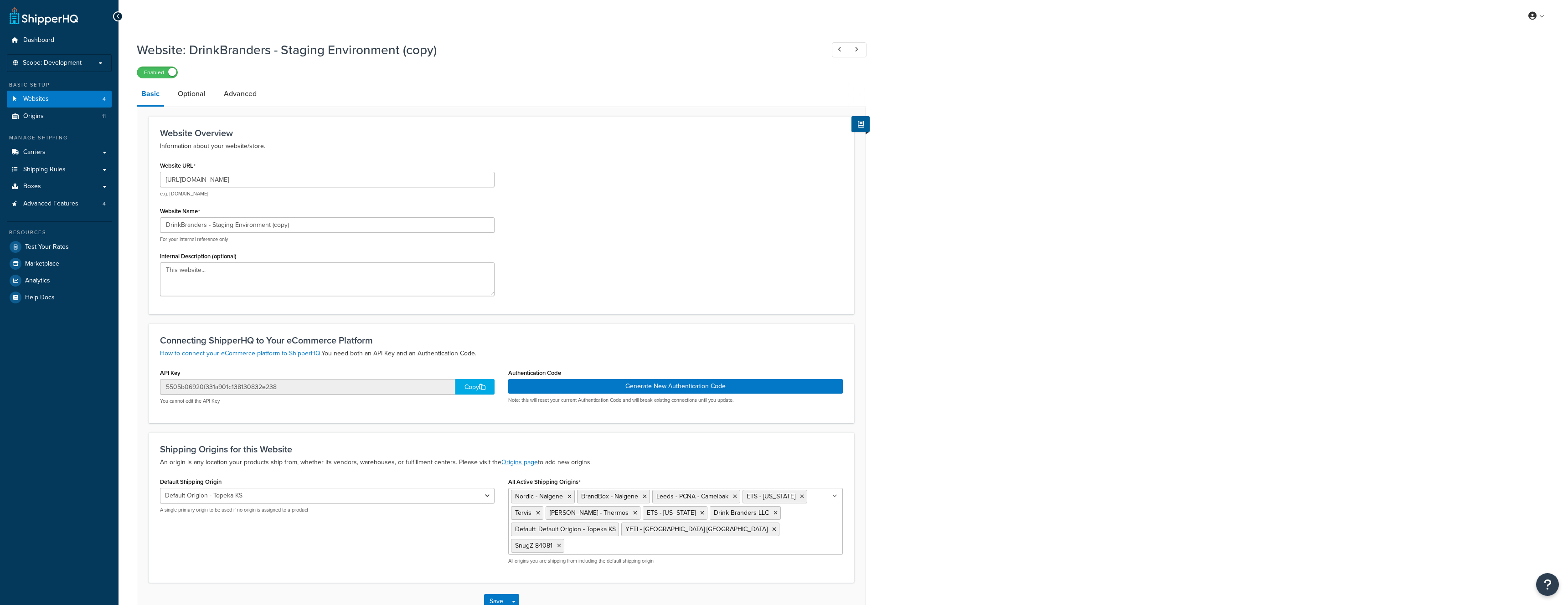
select select "56300"
click at [280, 180] on input "[URL][DOMAIN_NAME]" at bounding box center [327, 179] width 335 height 15
paste input "swag"
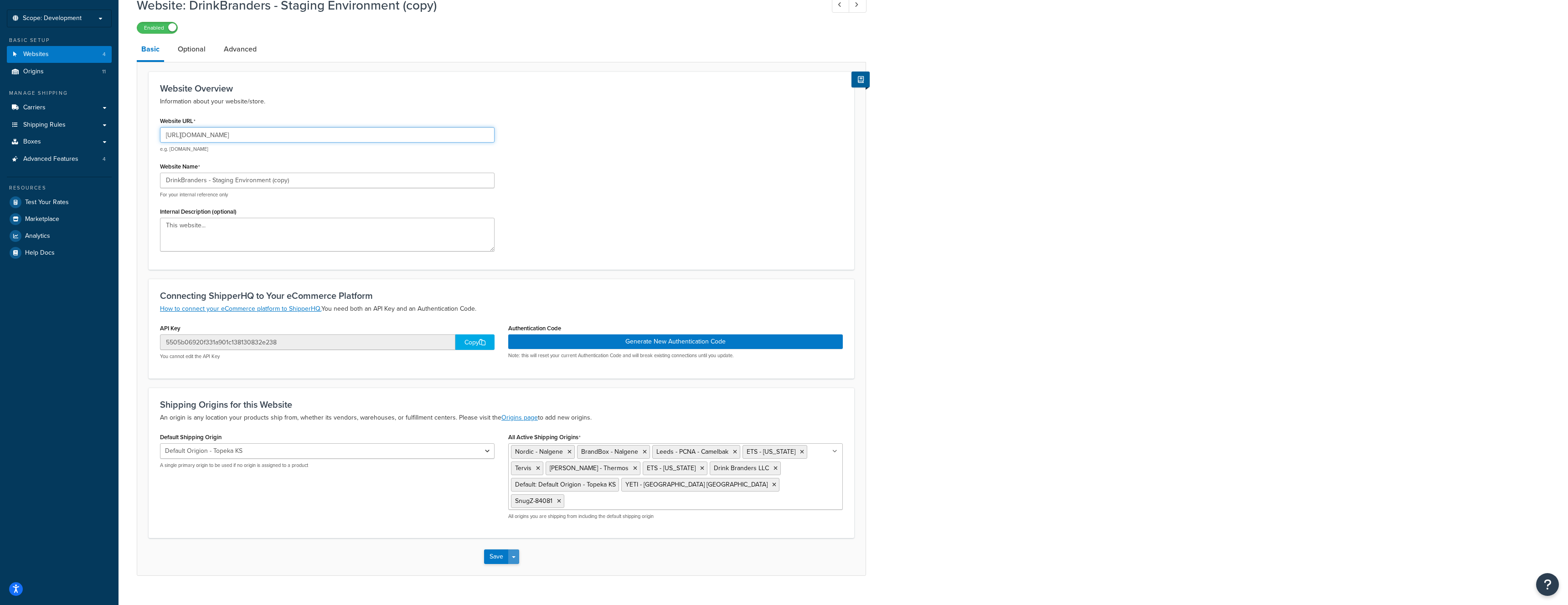
type input "[URL][DOMAIN_NAME]"
click at [508, 550] on button "Save Dropdown" at bounding box center [514, 557] width 11 height 15
click at [533, 564] on button "Save and Edit" at bounding box center [528, 573] width 88 height 19
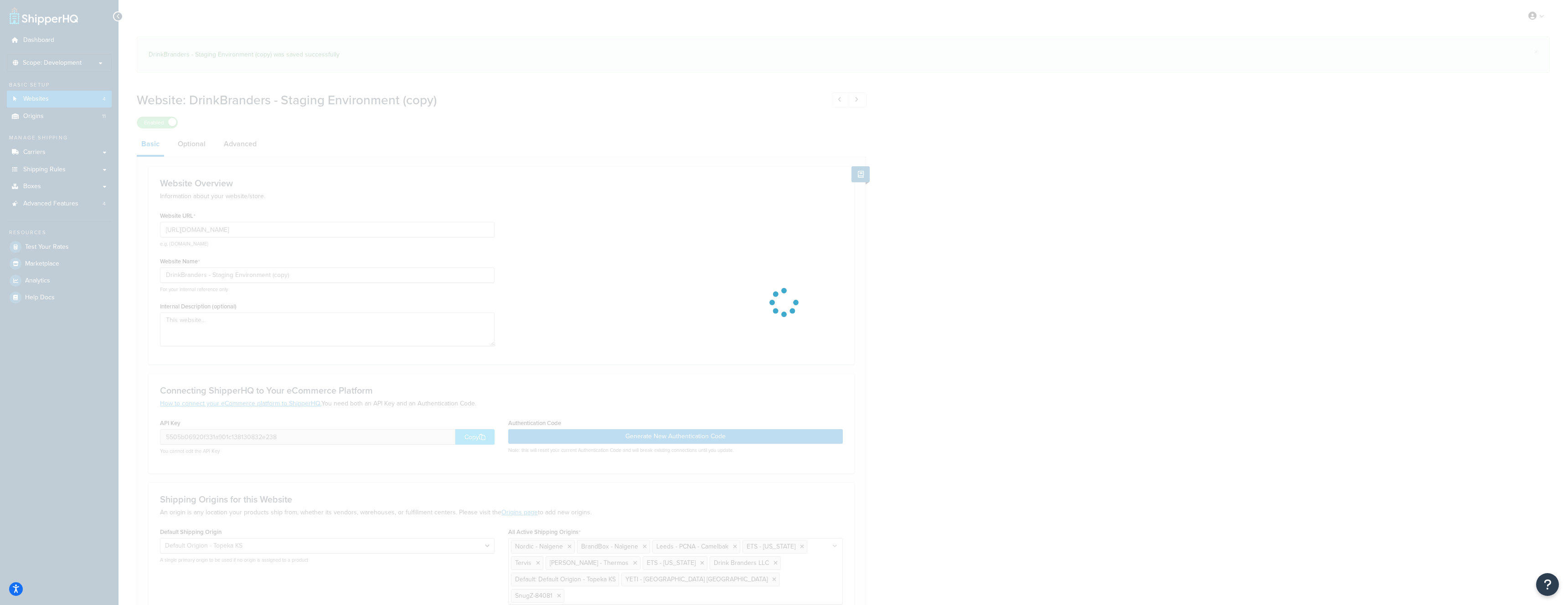
select select "56300"
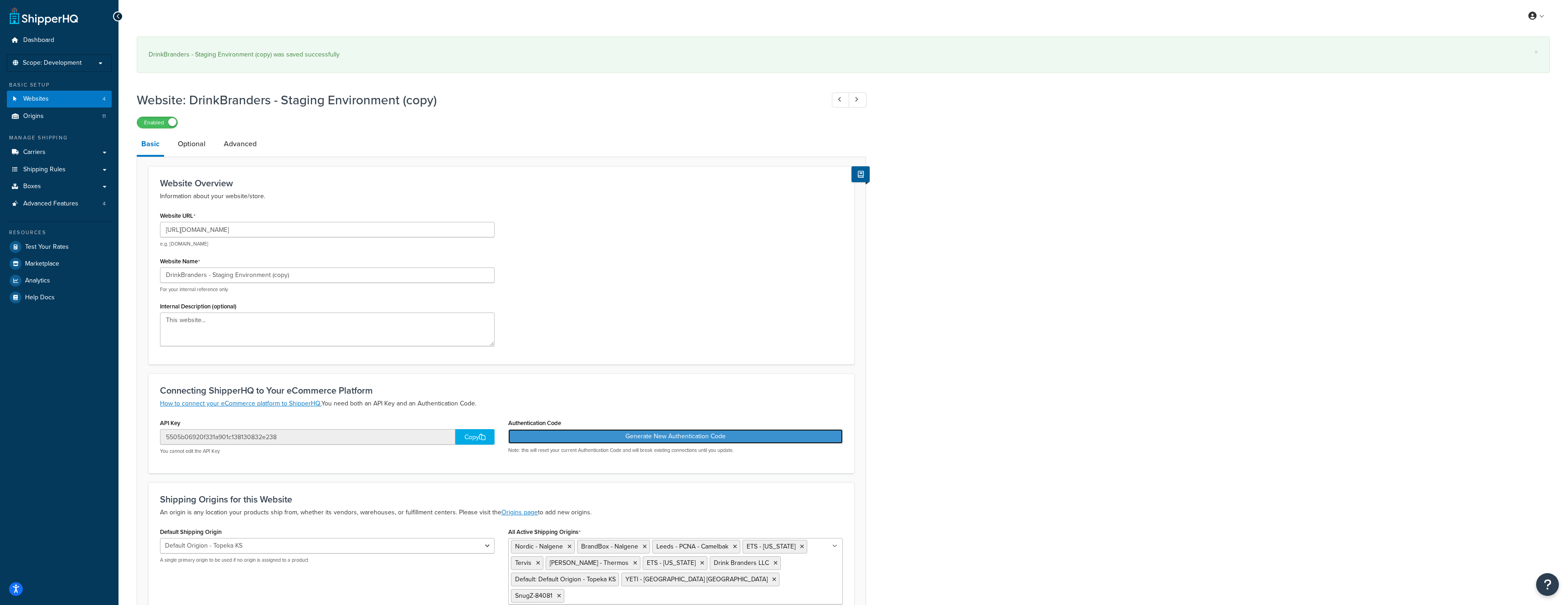
click at [598, 438] on button "Generate New Authentication Code" at bounding box center [676, 436] width 335 height 15
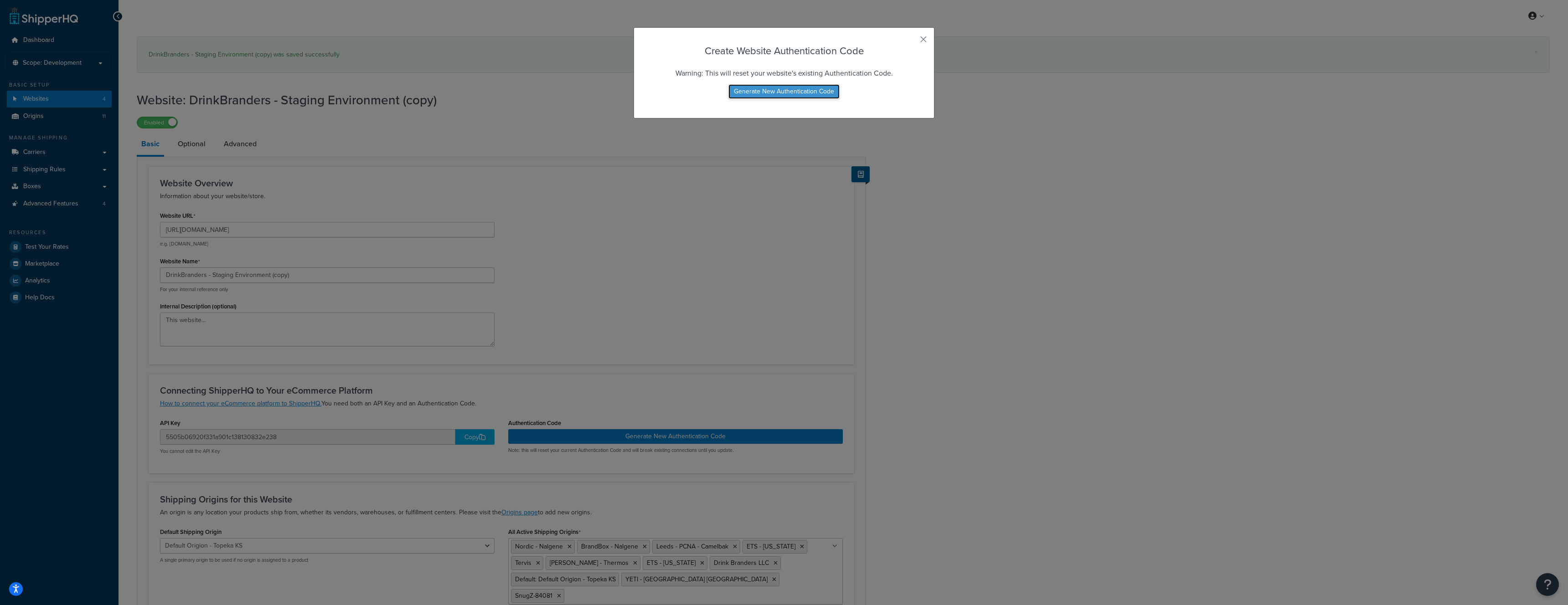
click at [816, 94] on button "Generate New Authentication Code" at bounding box center [784, 92] width 111 height 15
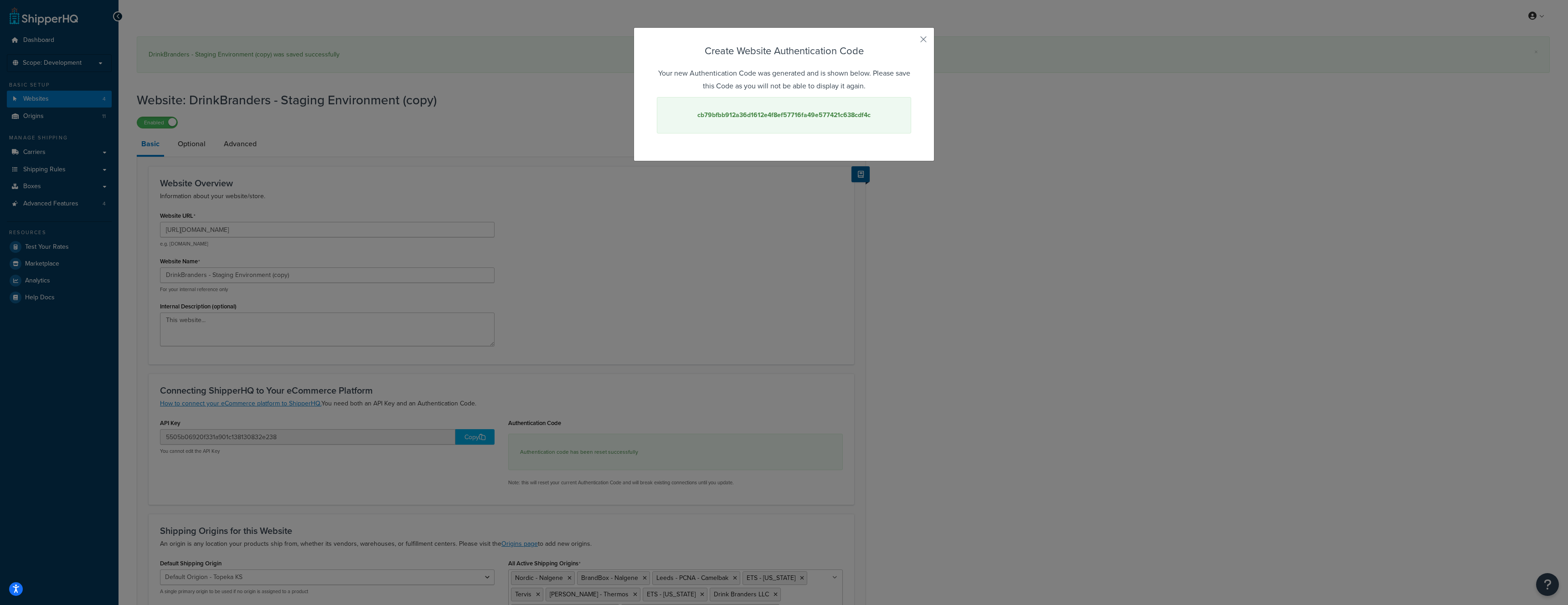
click at [789, 116] on strong "cb79bfbb912a36d1612e4f8ef57716fa49e577421c638cdf4c" at bounding box center [784, 115] width 173 height 10
copy strong "cb79bfbb912a36d1612e4f8ef57716fa49e577421c638cdf4c"
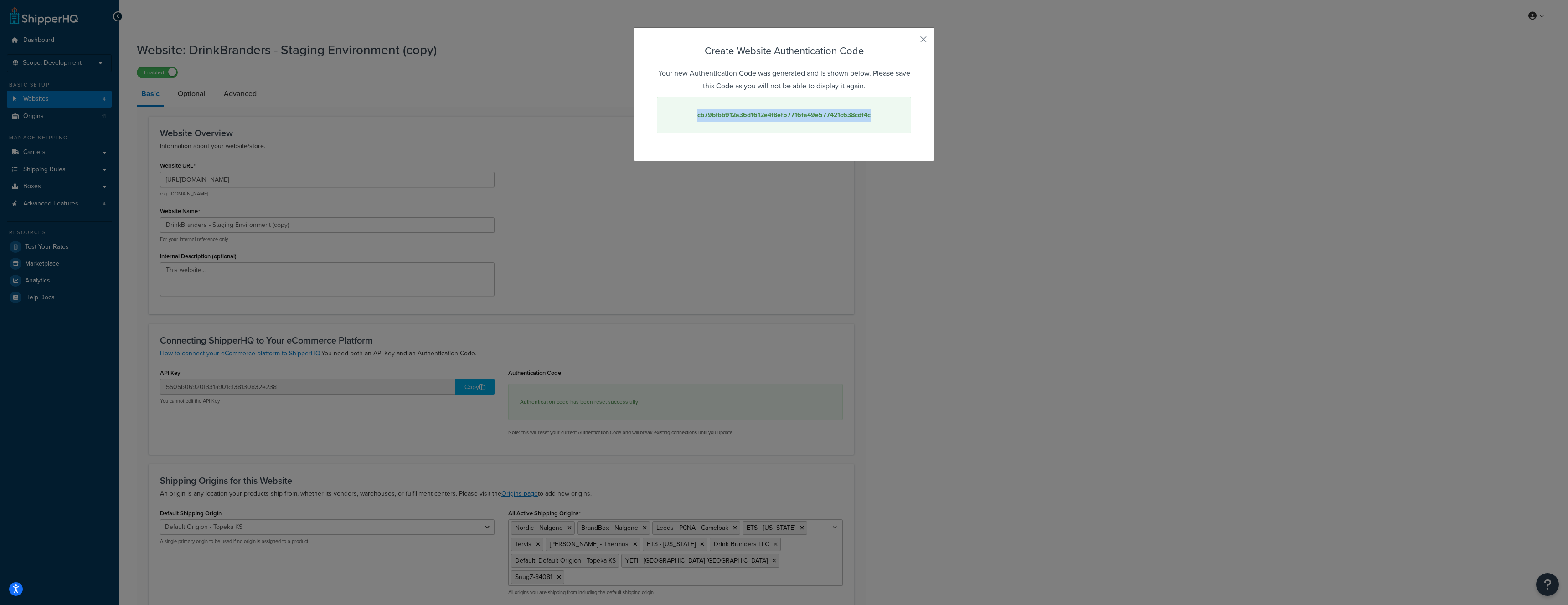
click at [560, 275] on div "Create Website Authentication Code Your new Authentication Code was generated a…" at bounding box center [784, 302] width 1568 height 605
click at [927, 37] on div "Create Website Authentication Code Your new Authentication Code was generated a…" at bounding box center [784, 94] width 301 height 134
click at [911, 41] on button "button" at bounding box center [910, 43] width 2 height 2
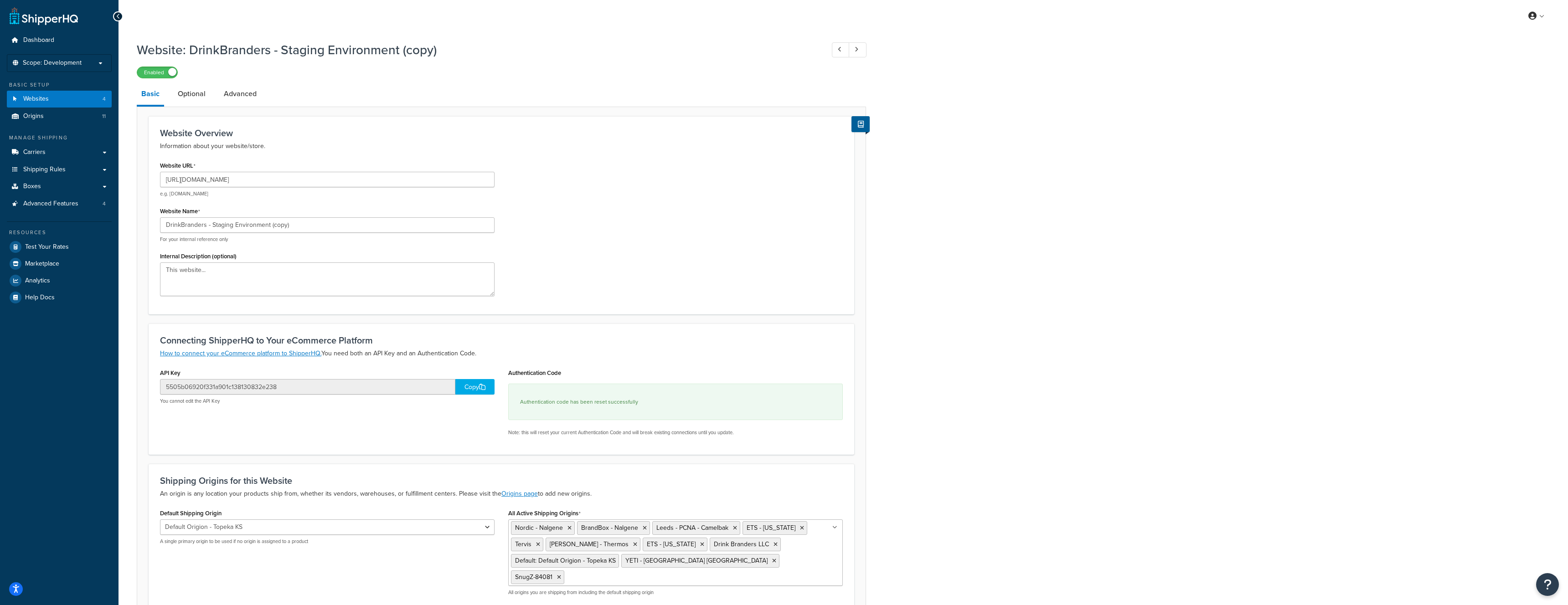
click at [471, 390] on div "Copy" at bounding box center [475, 386] width 39 height 15
